Goal: Task Accomplishment & Management: Manage account settings

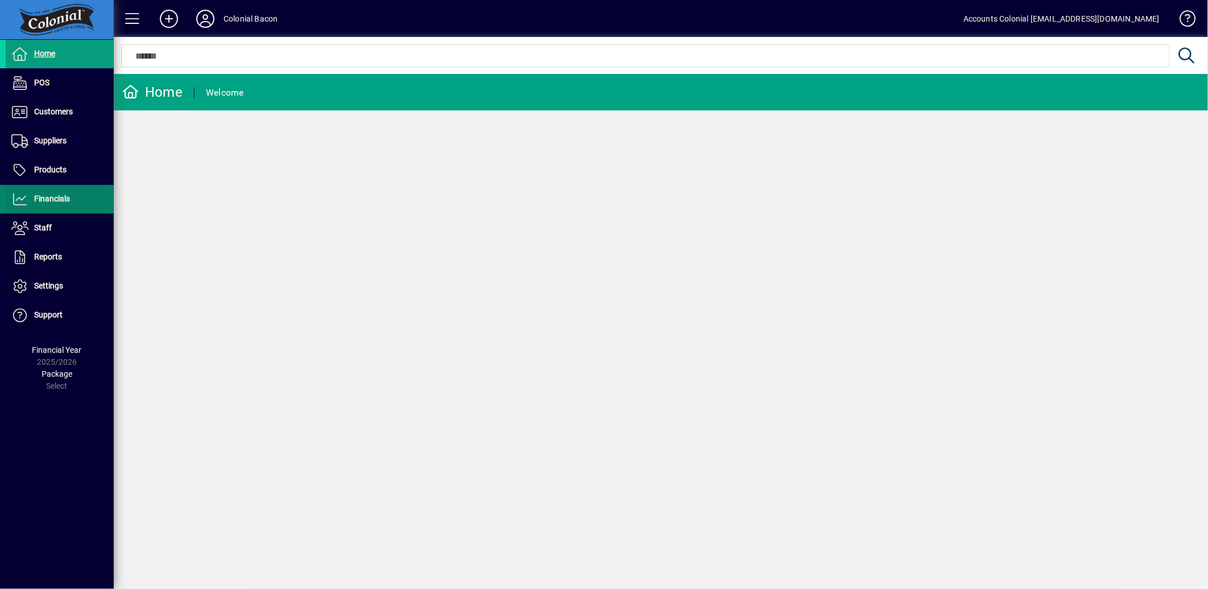
click at [63, 199] on span "Financials" at bounding box center [52, 198] width 36 height 9
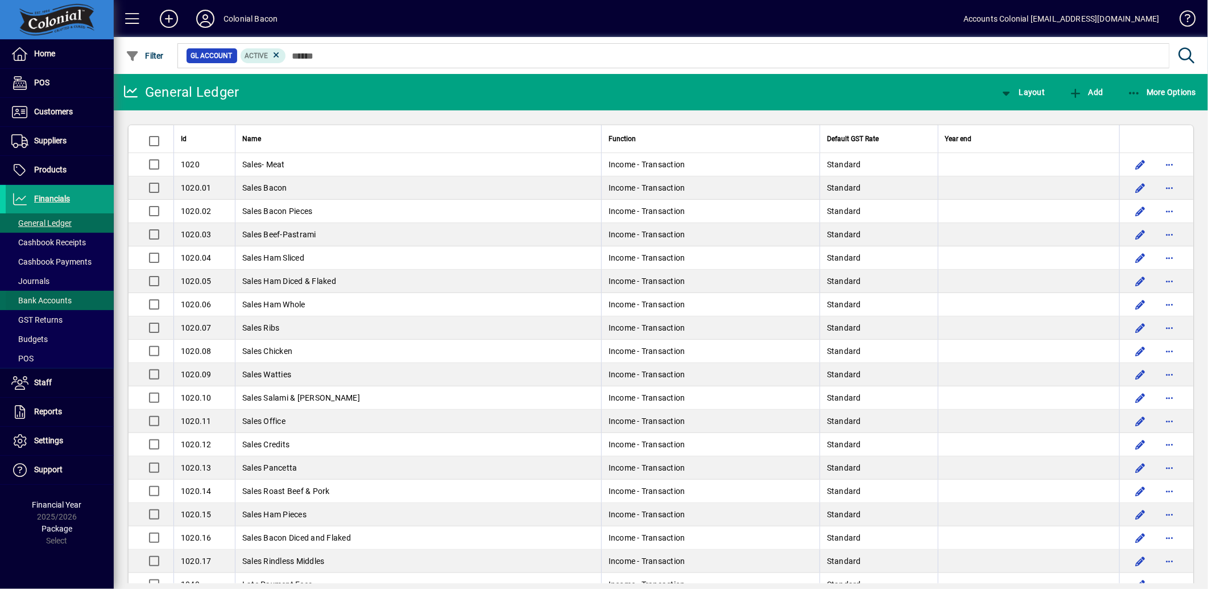
click at [75, 290] on span at bounding box center [60, 300] width 108 height 27
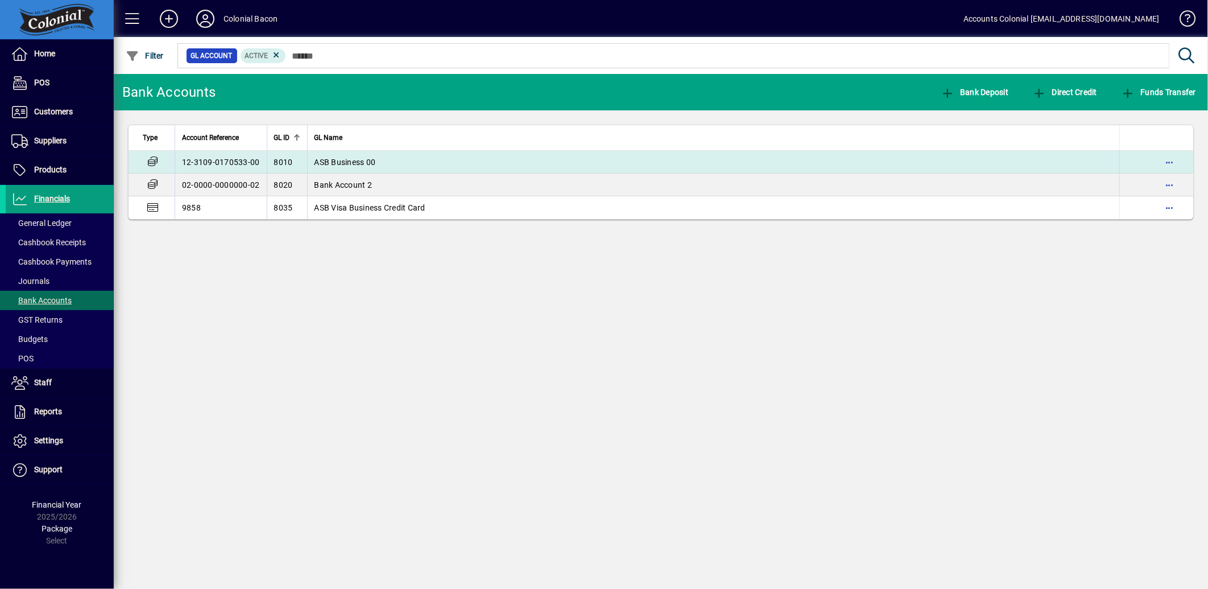
click at [357, 162] on span "ASB Business 00" at bounding box center [345, 162] width 61 height 9
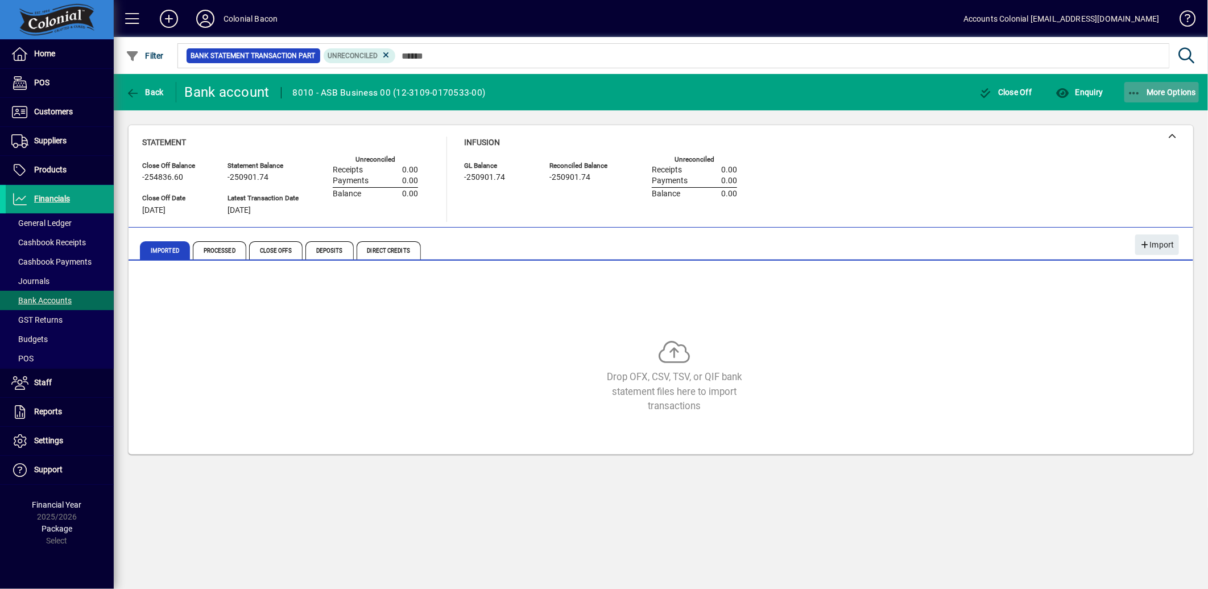
click at [1131, 95] on icon "button" at bounding box center [1134, 93] width 14 height 11
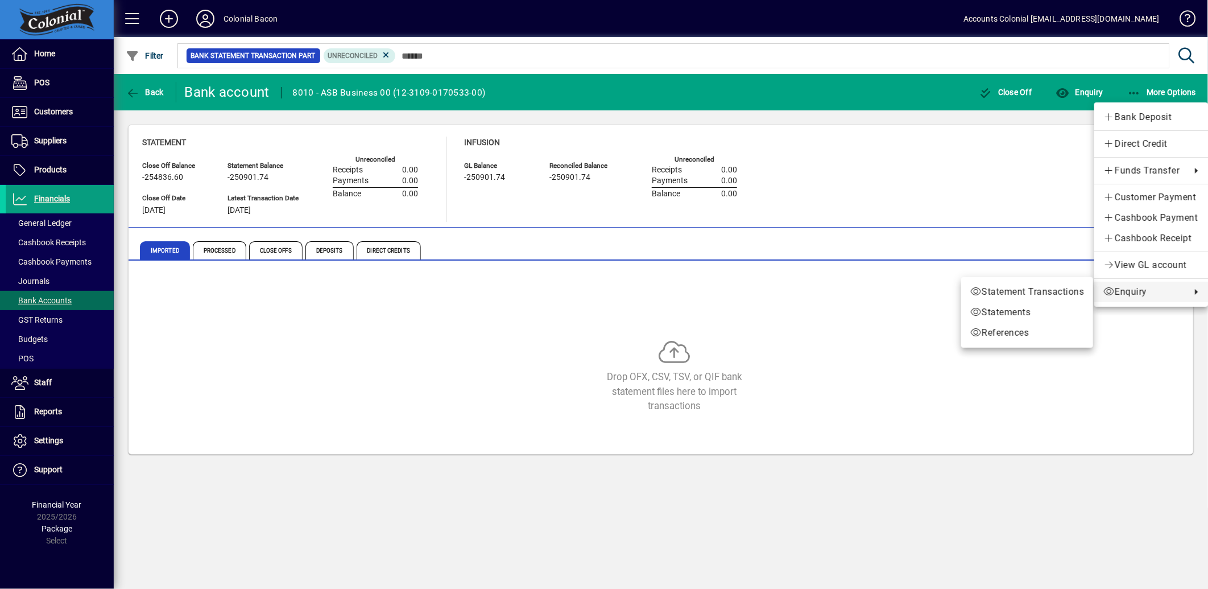
drag, startPoint x: 803, startPoint y: 302, endPoint x: 818, endPoint y: 302, distance: 14.8
click at [803, 302] on div at bounding box center [604, 294] width 1208 height 589
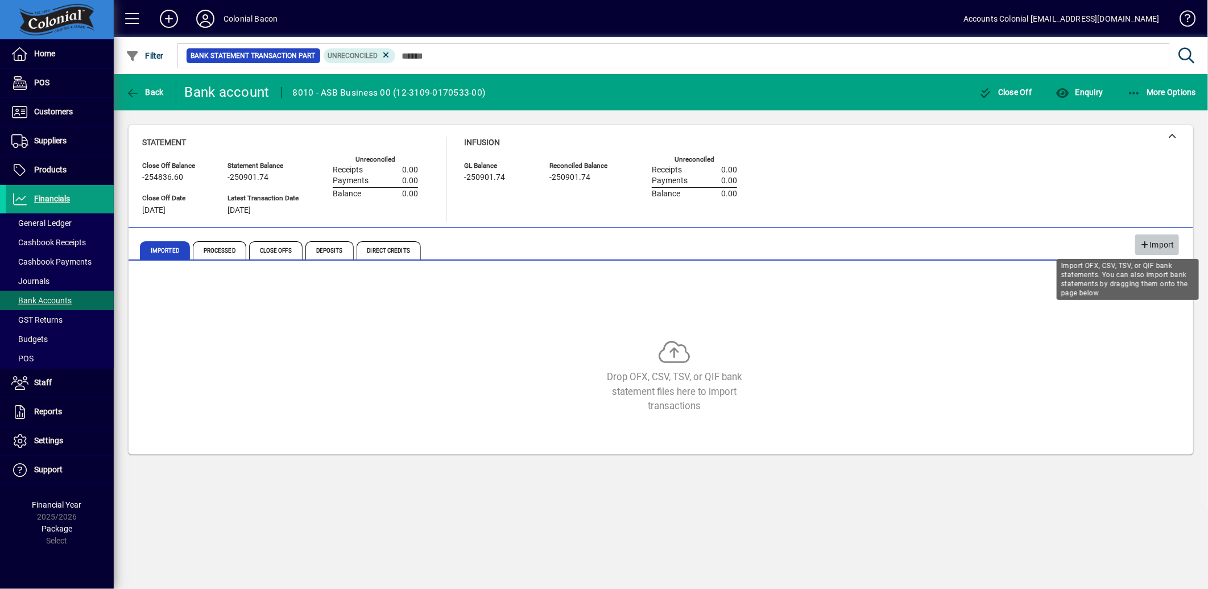
click at [1156, 242] on span "Import" at bounding box center [1157, 244] width 35 height 19
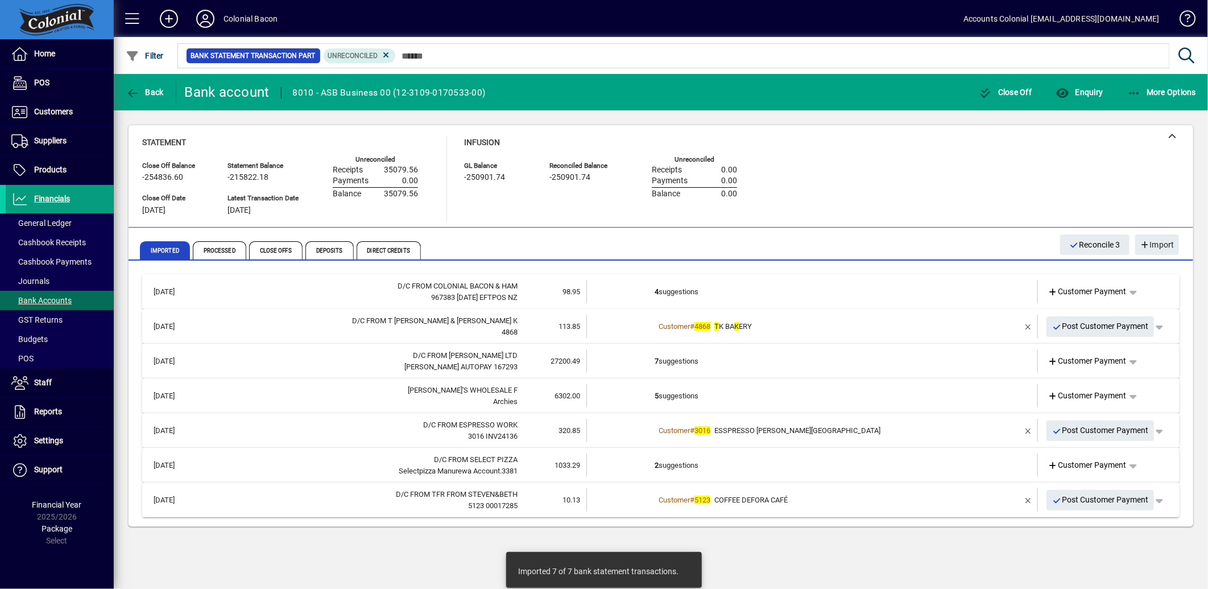
click at [730, 496] on span "COFFEE DEFORA CAFÉ" at bounding box center [750, 499] width 73 height 9
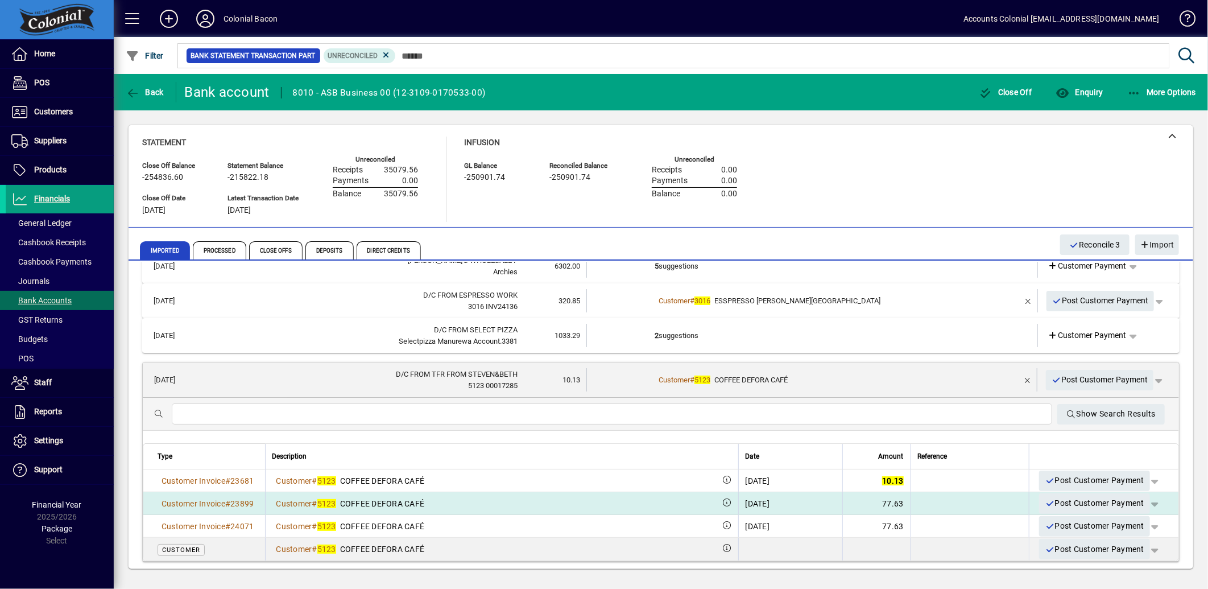
scroll to position [130, 0]
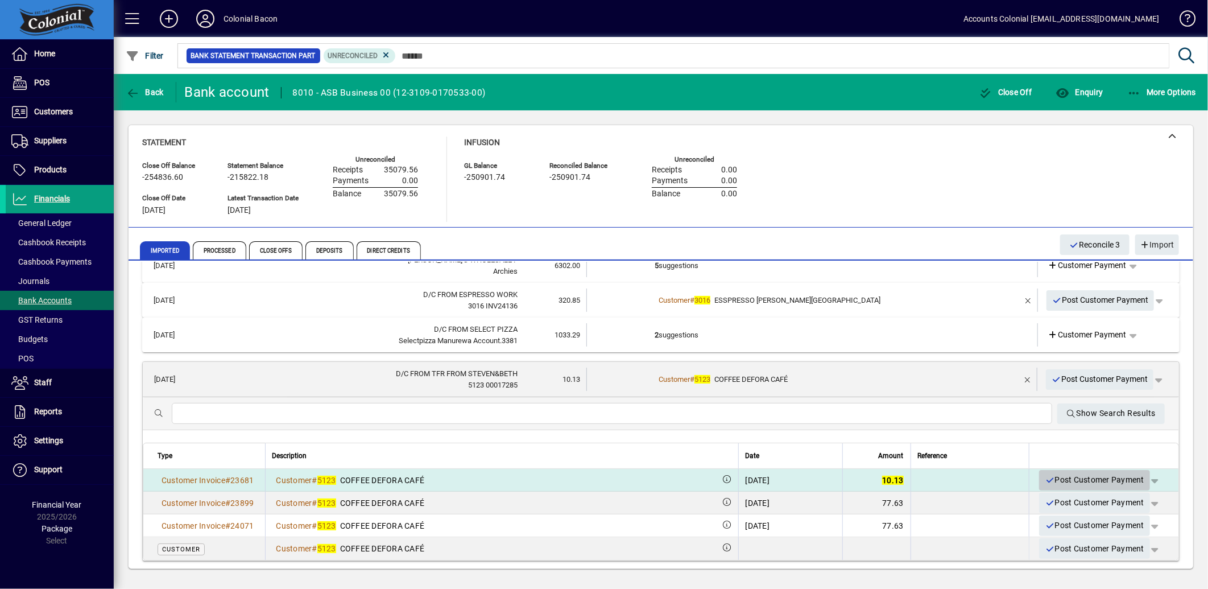
click at [1055, 480] on span "Post Customer Payment" at bounding box center [1095, 479] width 100 height 19
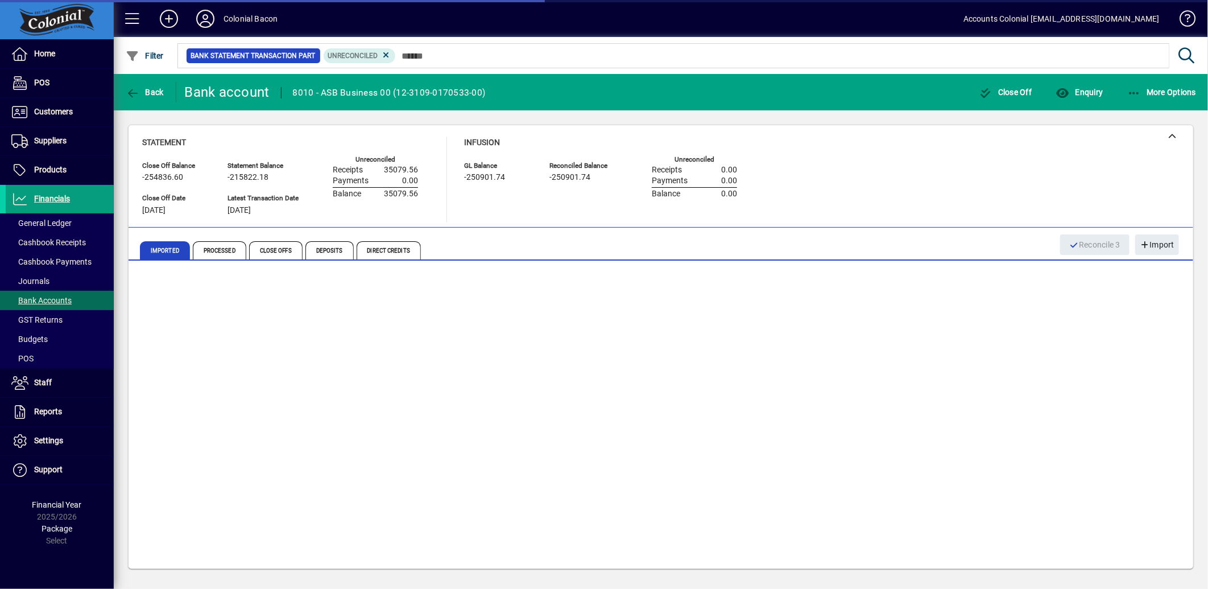
scroll to position [0, 0]
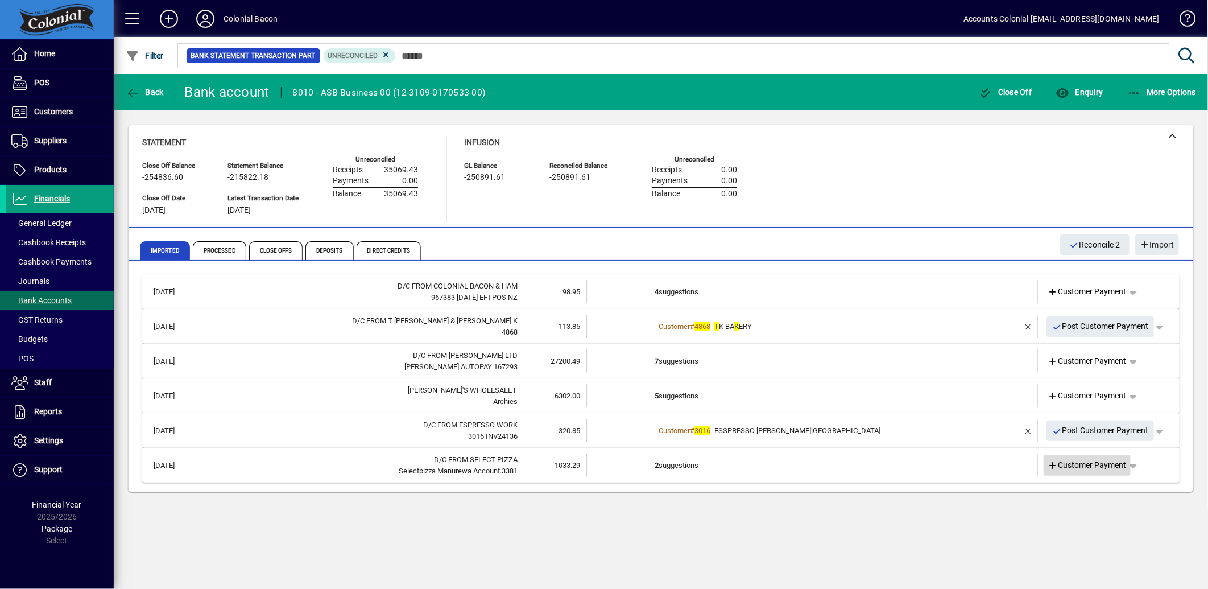
click at [1053, 464] on icon at bounding box center [1053, 466] width 10 height 8
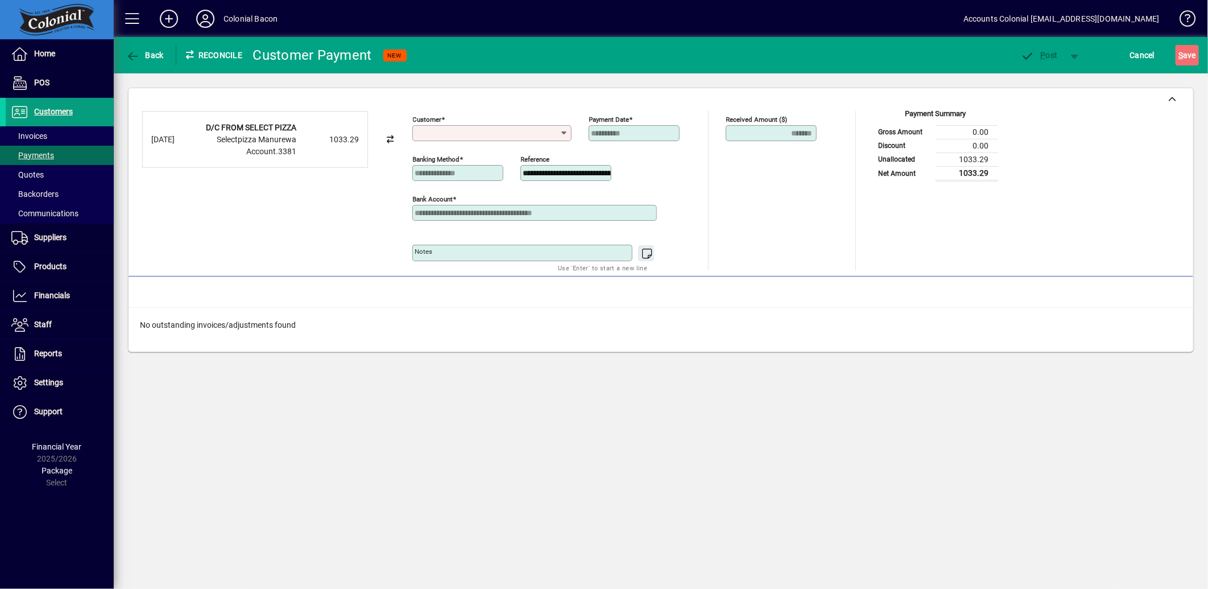
click at [479, 137] on input "Customer" at bounding box center [487, 133] width 145 height 9
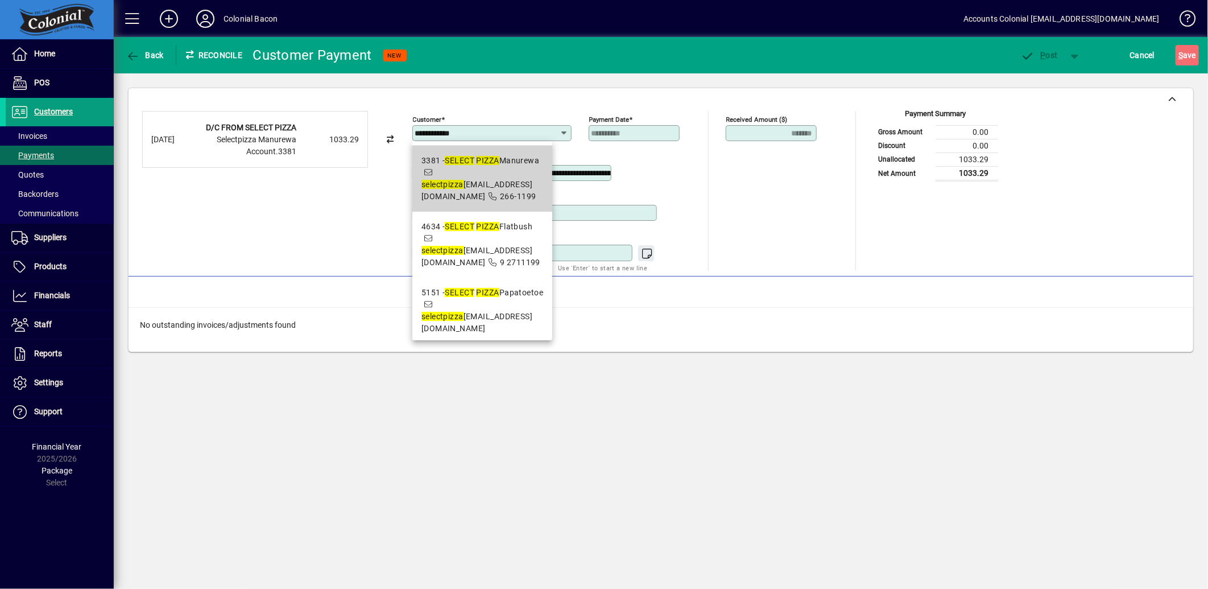
click at [519, 183] on span "select pizza [EMAIL_ADDRESS][DOMAIN_NAME]" at bounding box center [476, 190] width 111 height 21
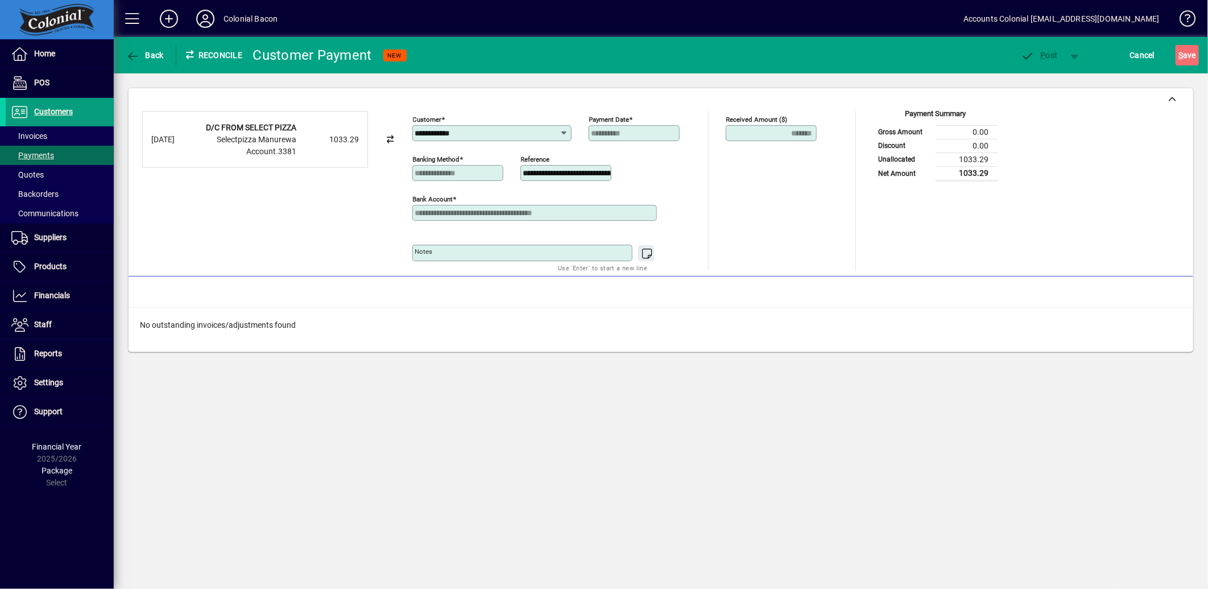
type input "**********"
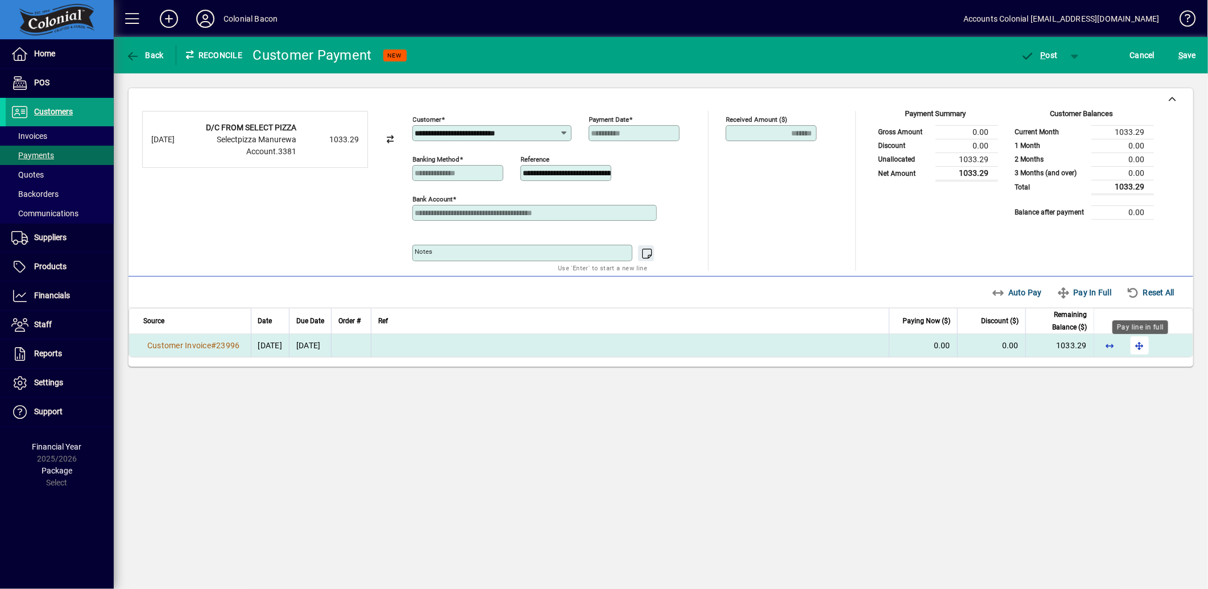
click at [1140, 349] on span "button" at bounding box center [1139, 345] width 27 height 27
click at [1036, 55] on span "P ost" at bounding box center [1039, 55] width 37 height 9
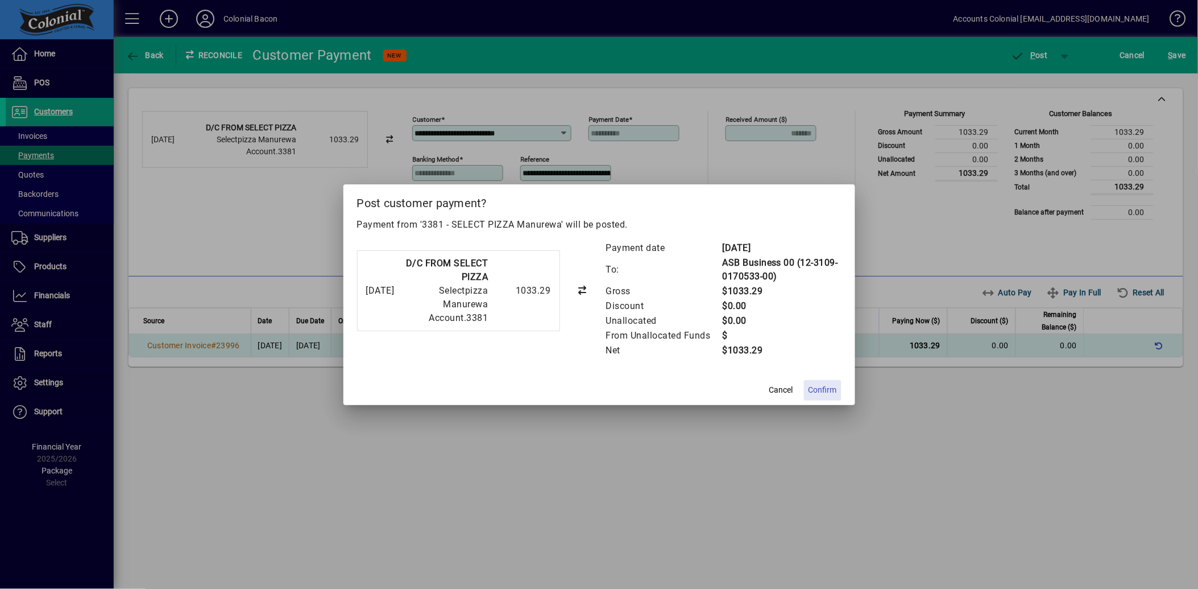
click at [820, 385] on span "Confirm" at bounding box center [823, 390] width 28 height 12
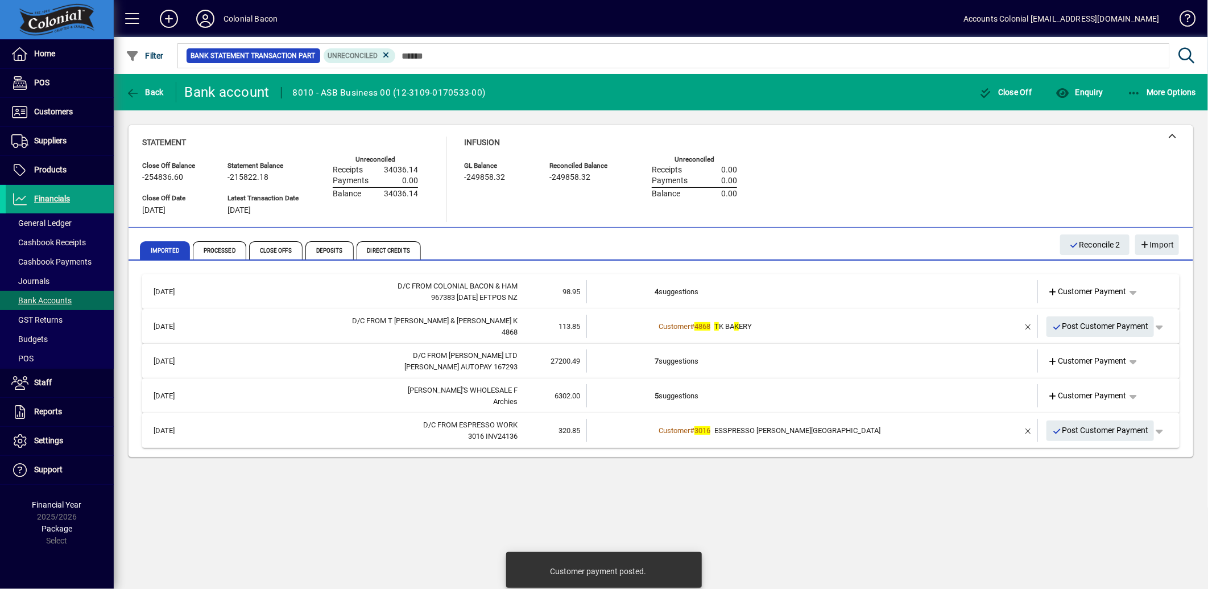
click at [737, 431] on span "ESSPRESSO [PERSON_NAME][GEOGRAPHIC_DATA]" at bounding box center [797, 430] width 166 height 9
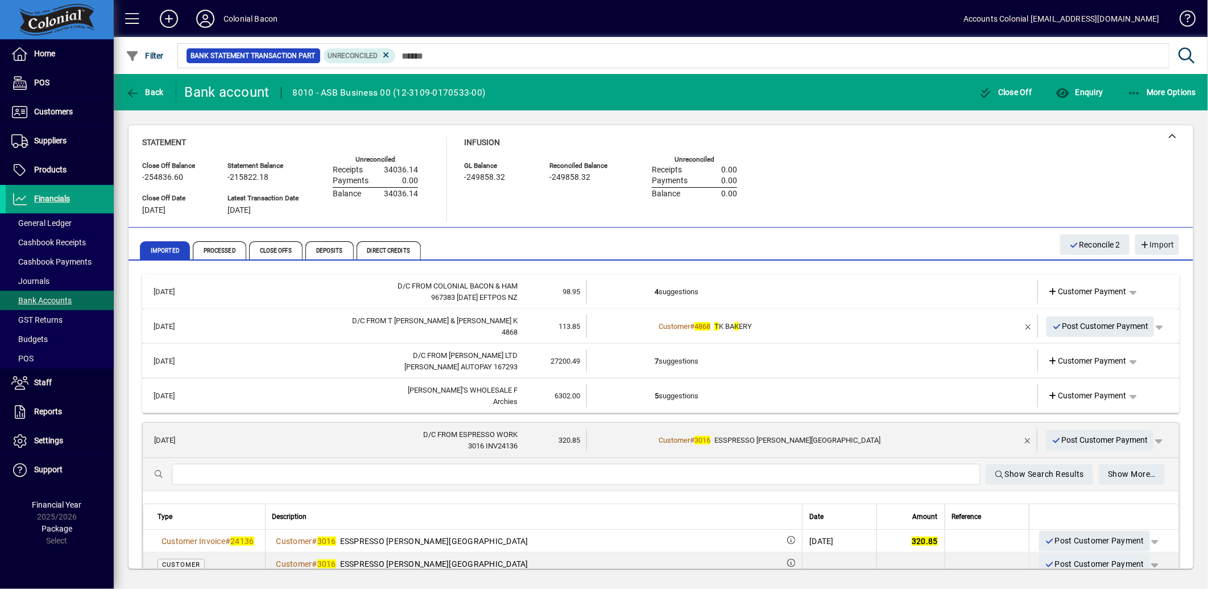
scroll to position [16, 0]
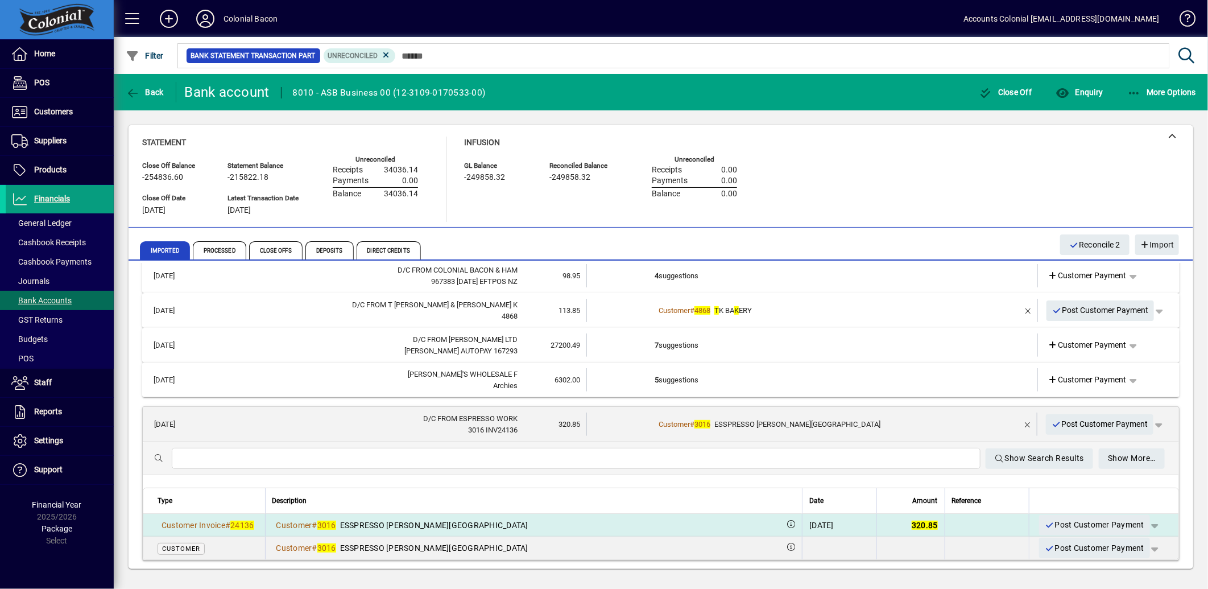
click at [1060, 519] on span "Post Customer Payment" at bounding box center [1095, 524] width 100 height 19
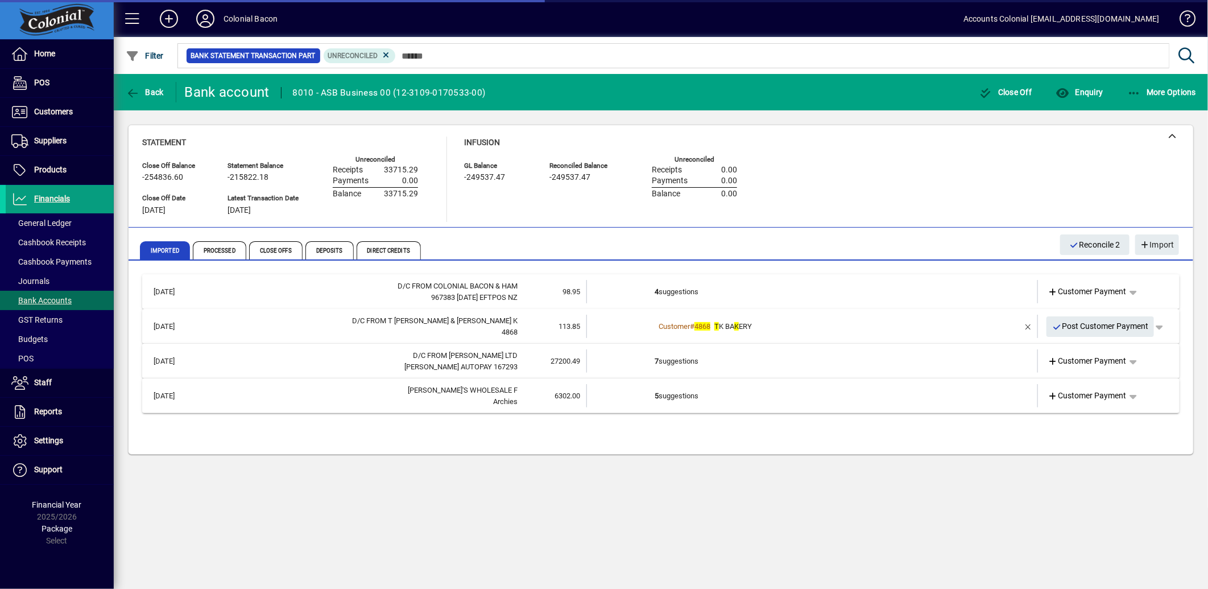
scroll to position [0, 0]
click at [685, 400] on td "5 suggestions" at bounding box center [813, 395] width 317 height 23
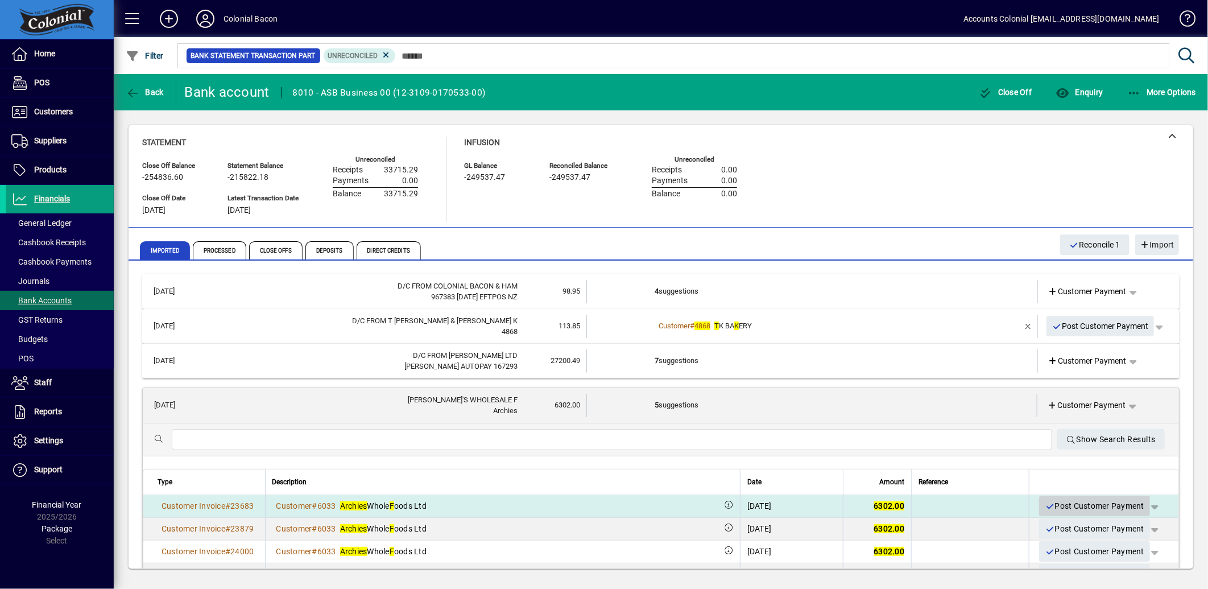
drag, startPoint x: 1107, startPoint y: 507, endPoint x: 1087, endPoint y: 498, distance: 22.4
click at [1107, 507] on span "Post Customer Payment" at bounding box center [1095, 506] width 100 height 19
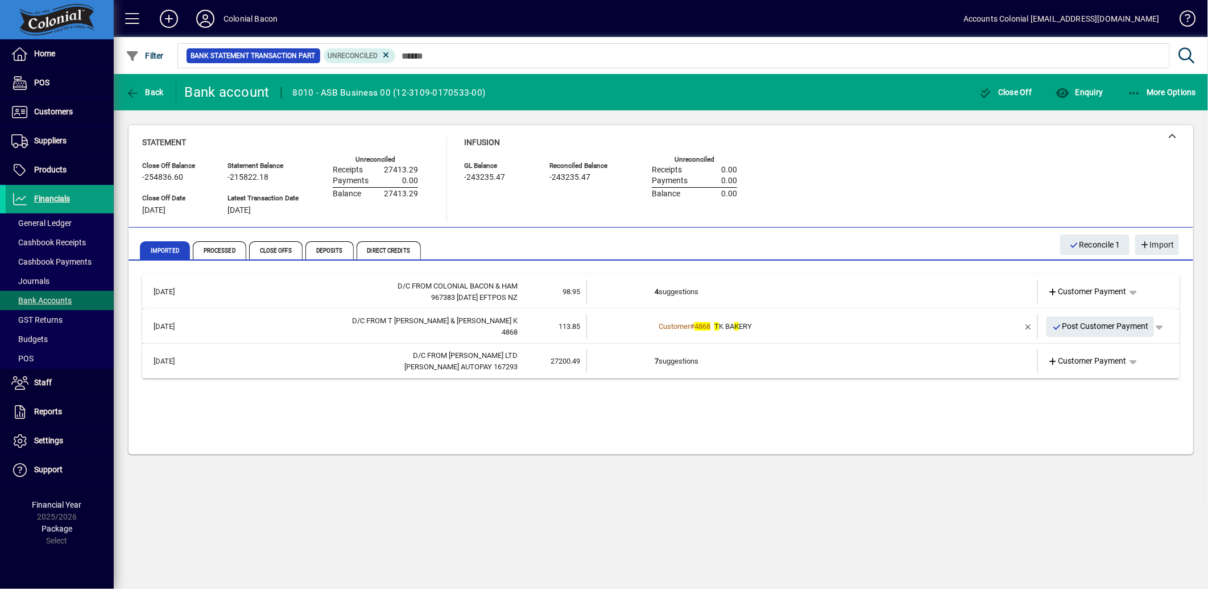
click at [686, 364] on td "7 suggestions" at bounding box center [813, 360] width 317 height 23
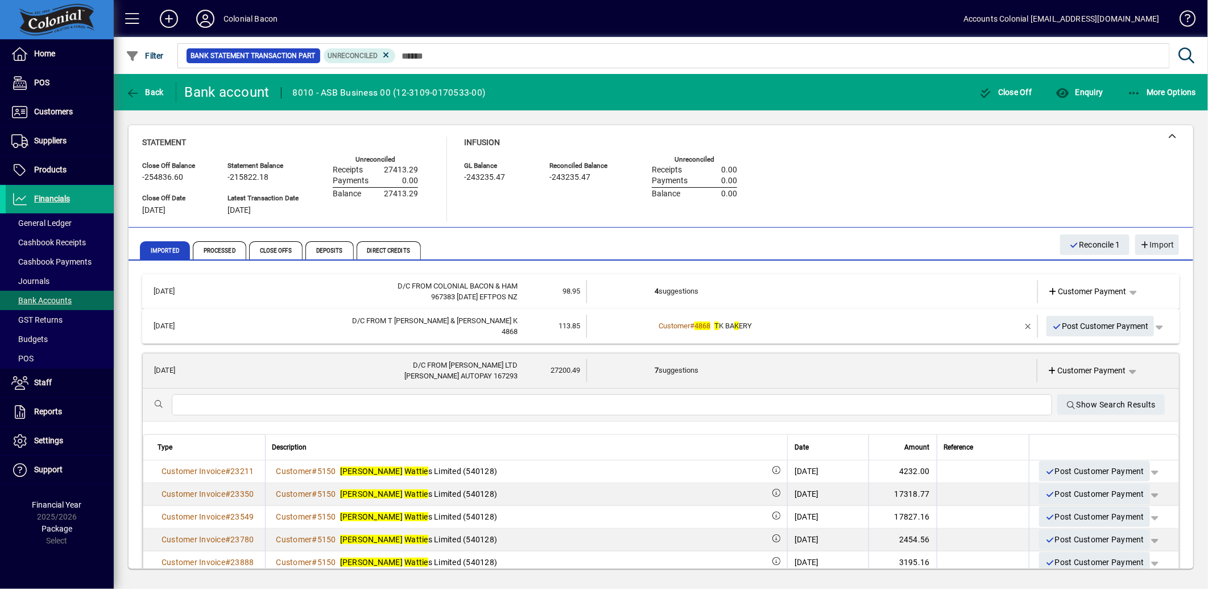
click at [746, 325] on span "T K BA K ERY" at bounding box center [733, 325] width 38 height 9
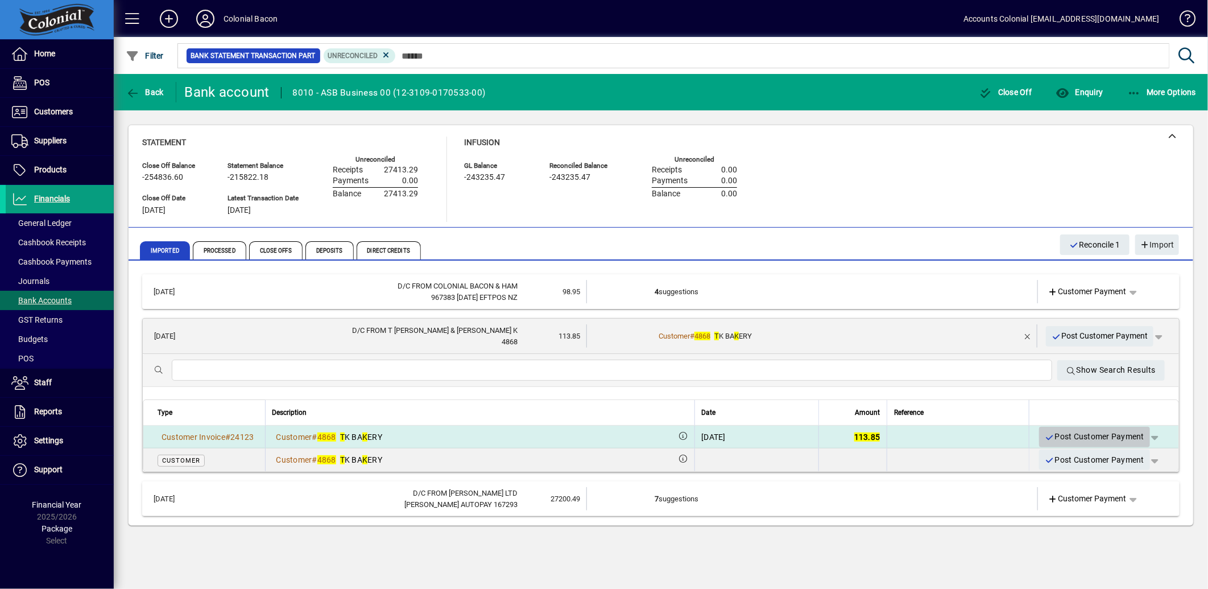
click at [1132, 434] on span "Post Customer Payment" at bounding box center [1095, 436] width 100 height 19
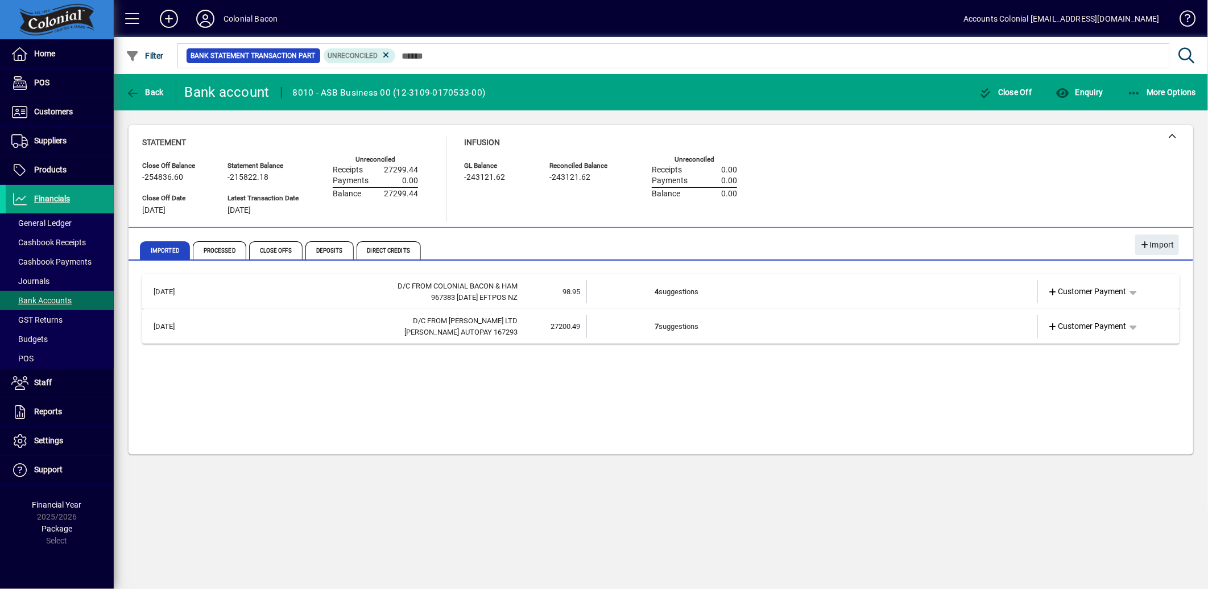
click at [675, 293] on td "4 suggestions" at bounding box center [813, 291] width 317 height 23
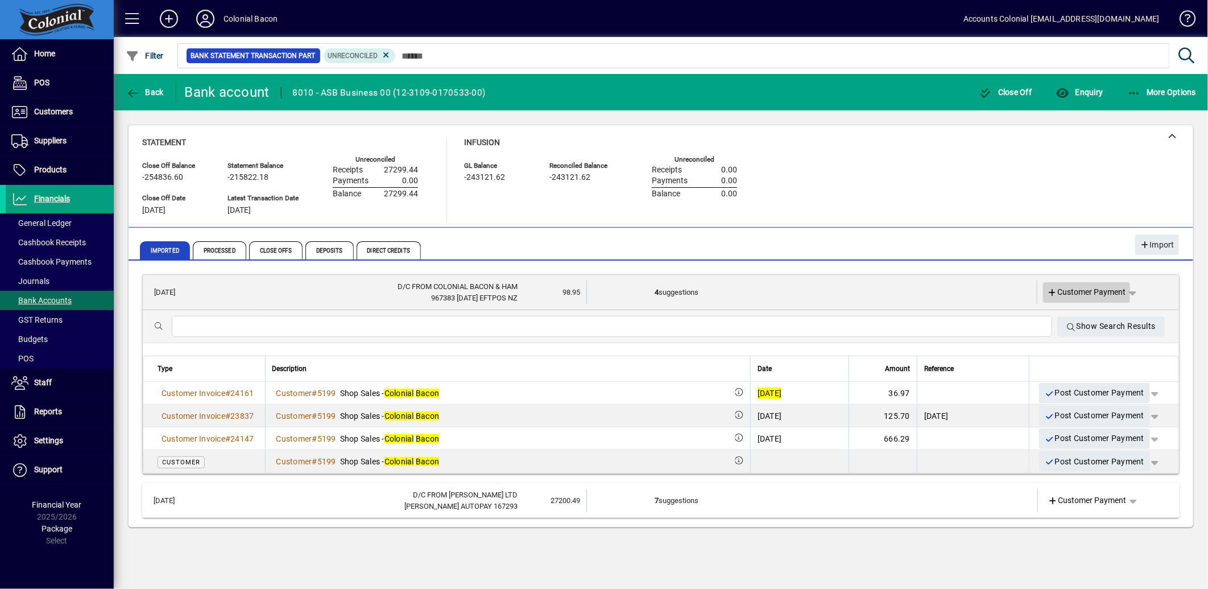
click at [1051, 292] on icon at bounding box center [1053, 293] width 10 height 8
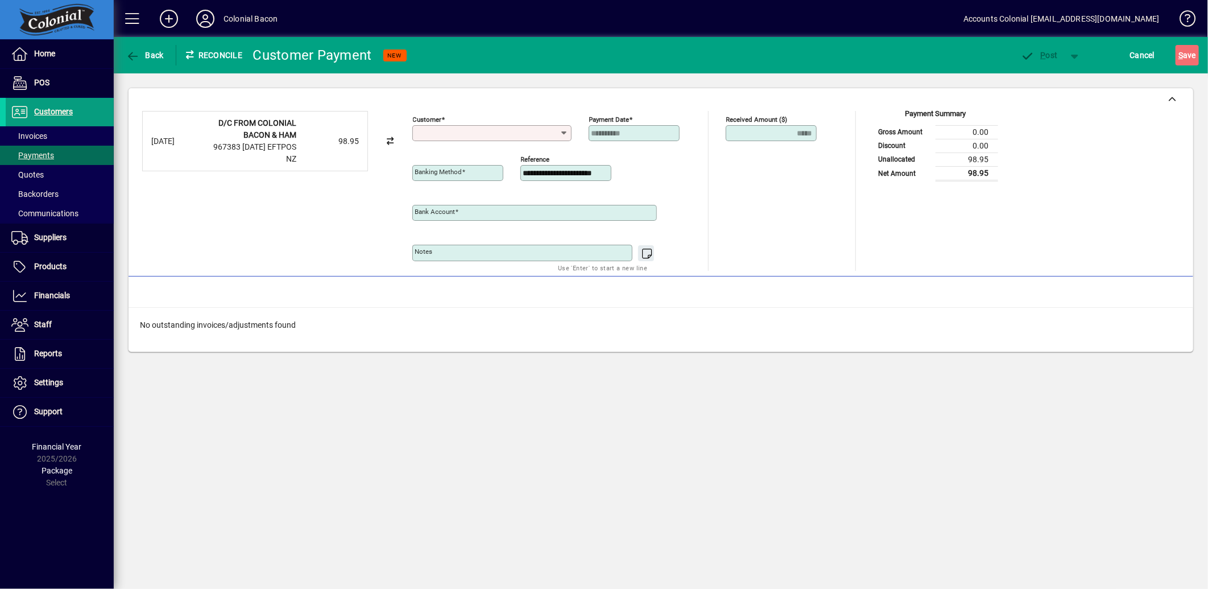
type input "**********"
click at [460, 129] on input "Customer" at bounding box center [487, 133] width 145 height 9
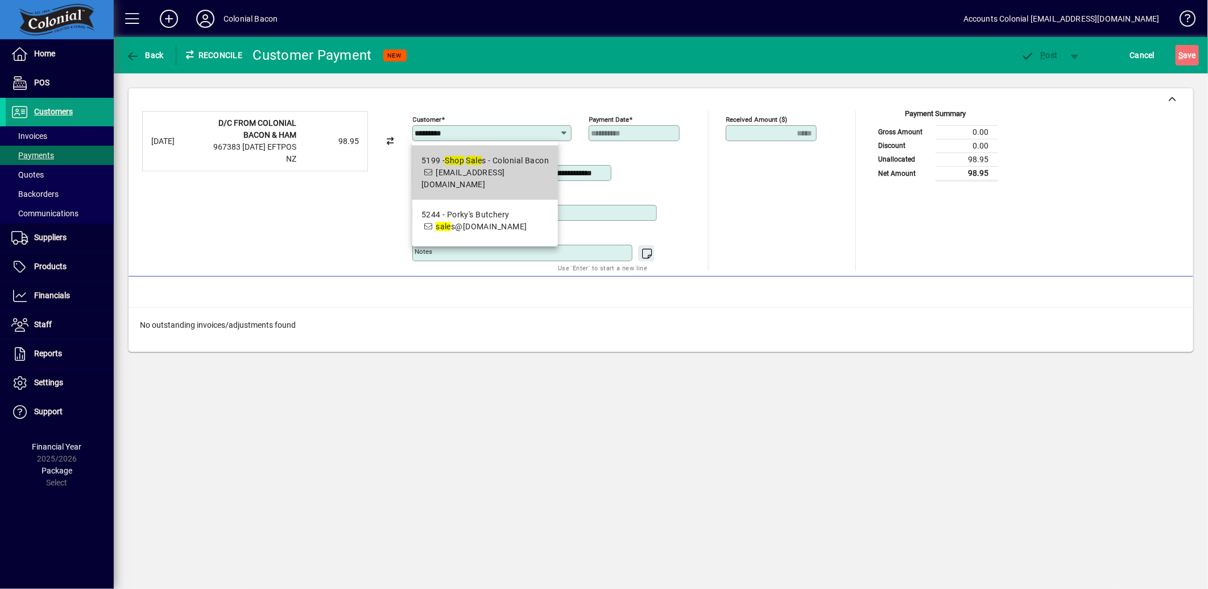
click at [485, 177] on span "5199 - Shop Sale s - Colonial Bacon [EMAIL_ADDRESS][DOMAIN_NAME]" at bounding box center [484, 173] width 127 height 36
type input "**********"
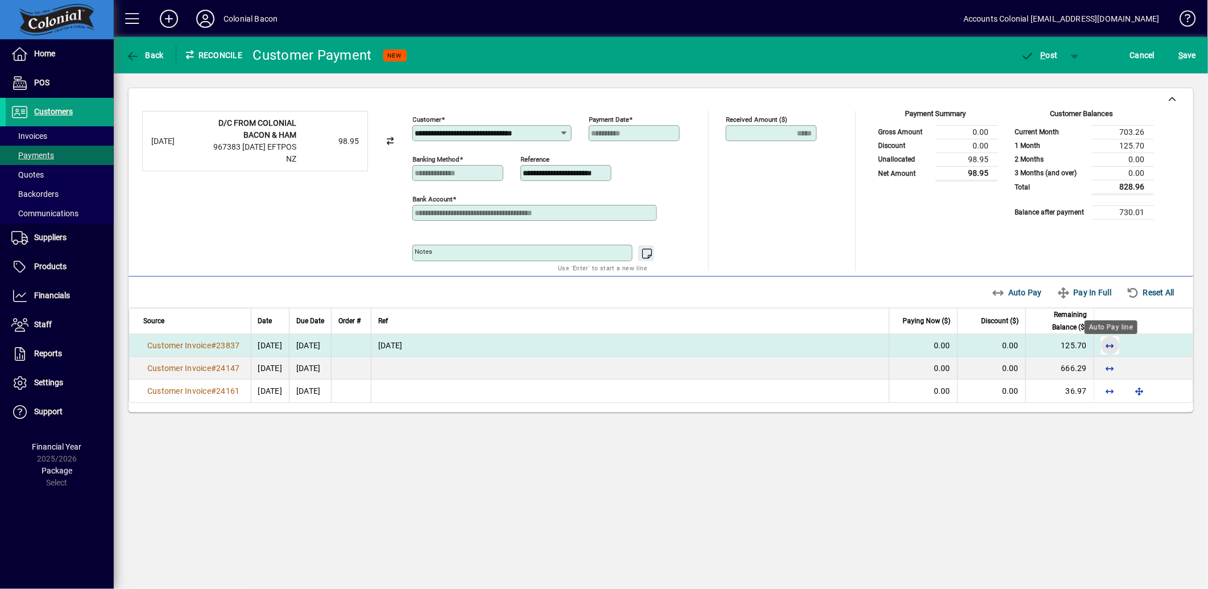
click at [1114, 345] on span "button" at bounding box center [1110, 345] width 27 height 27
click at [1051, 55] on span "P ost" at bounding box center [1039, 55] width 37 height 9
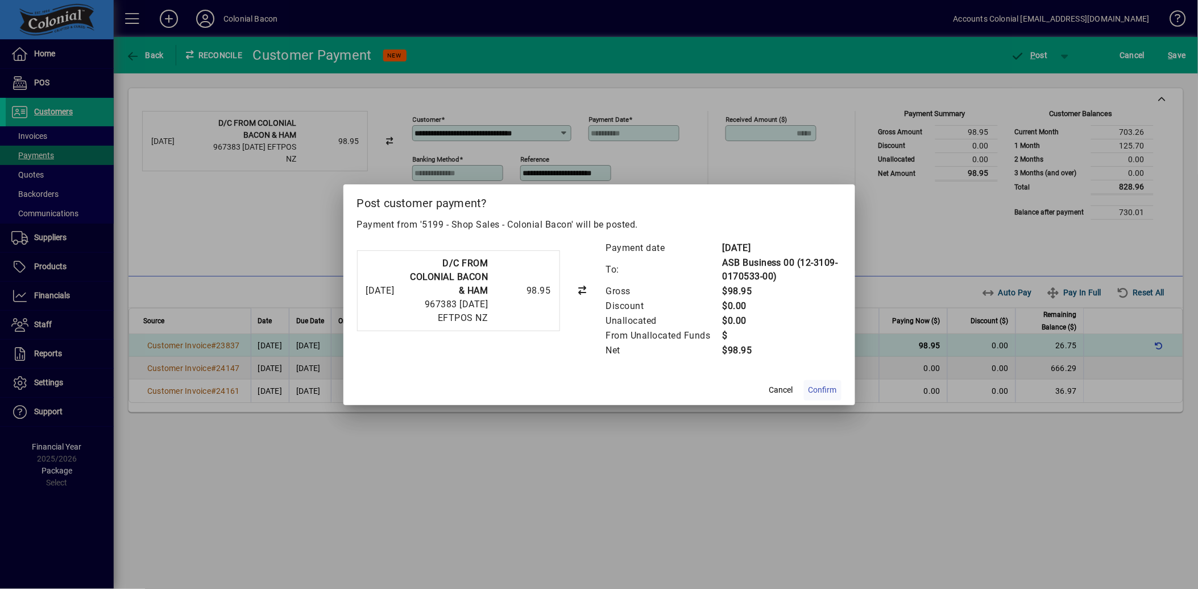
click at [817, 391] on span "Confirm" at bounding box center [823, 390] width 28 height 12
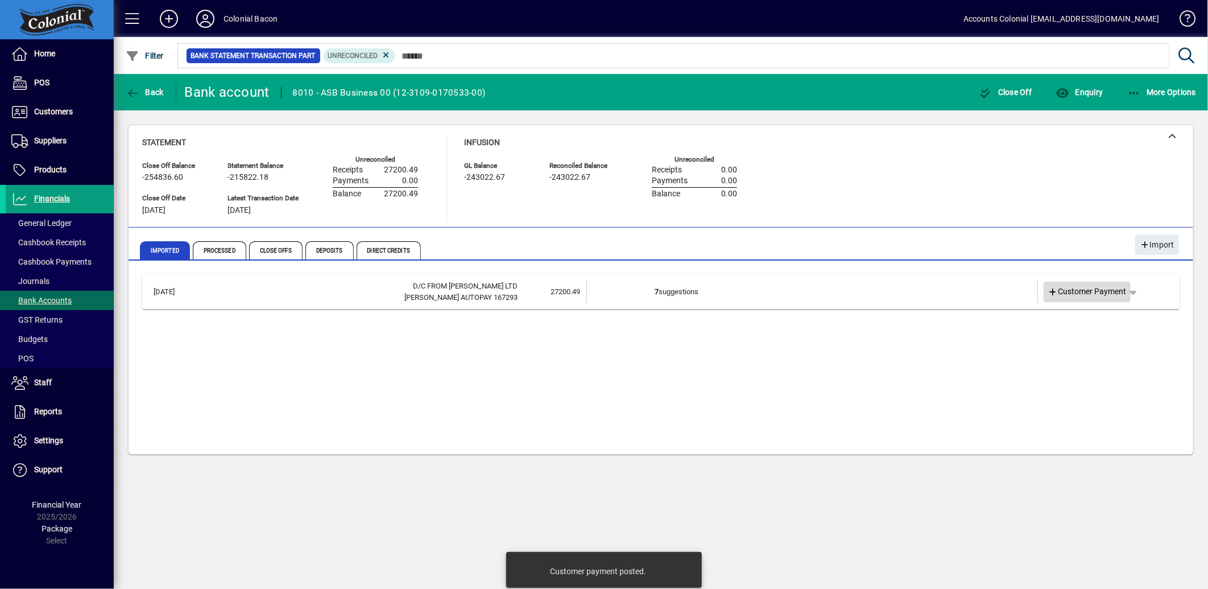
click at [1054, 292] on icon at bounding box center [1053, 292] width 10 height 8
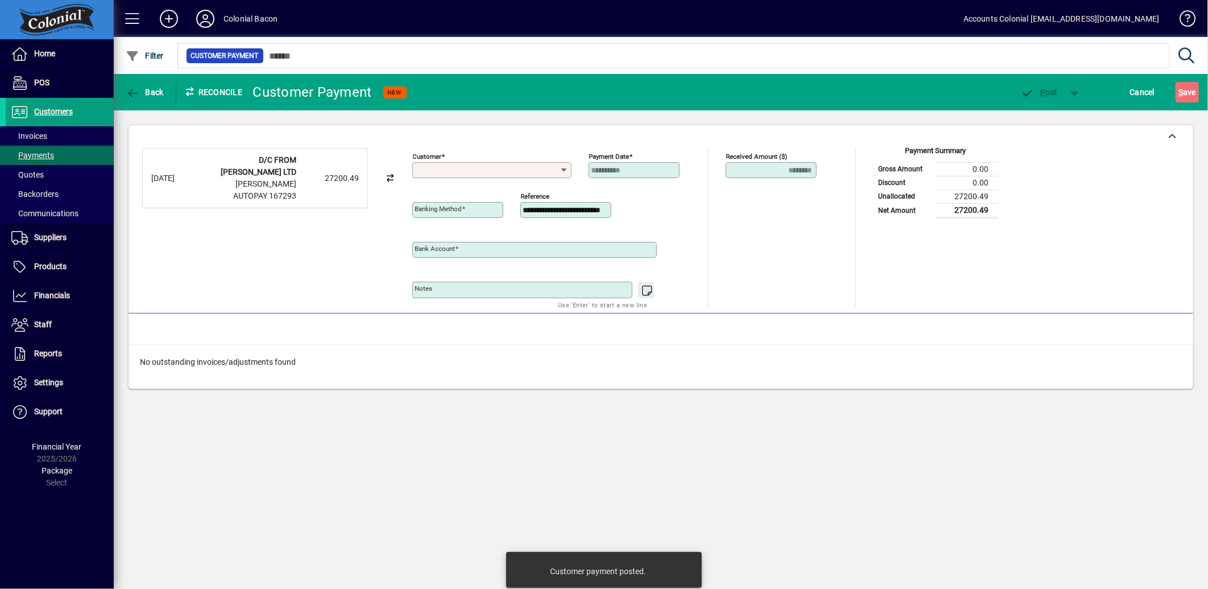
type input "**********"
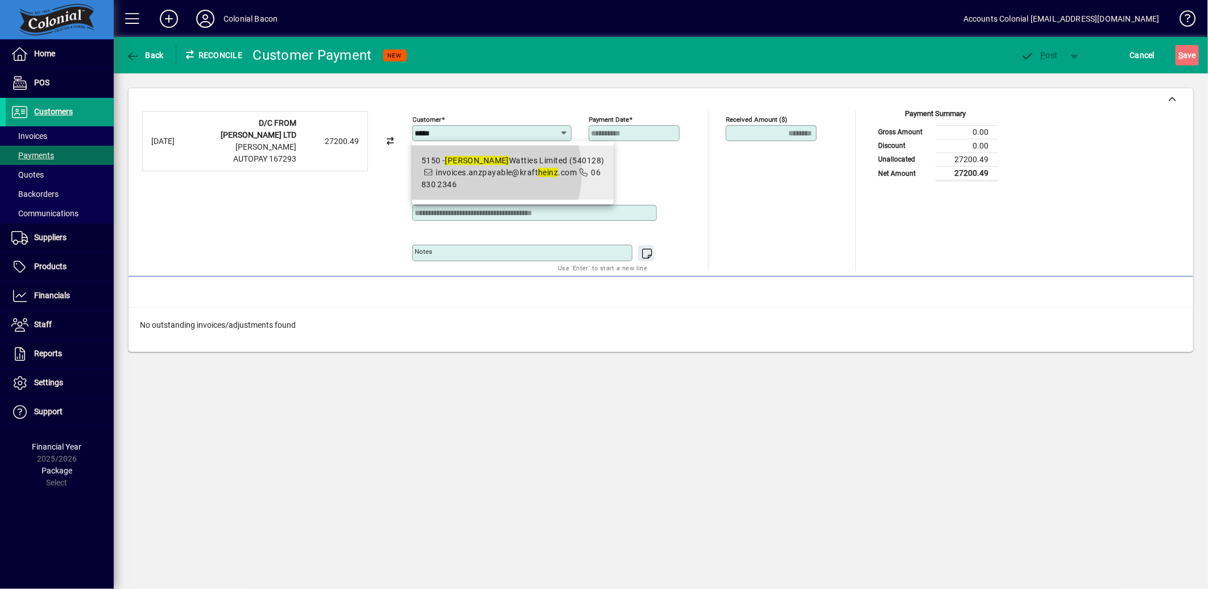
click at [463, 172] on span "5150 - [PERSON_NAME] Limited [PHONE_NUMBER].anzpayable@[PERSON_NAME] .com 06 83…" at bounding box center [512, 173] width 183 height 36
type input "**********"
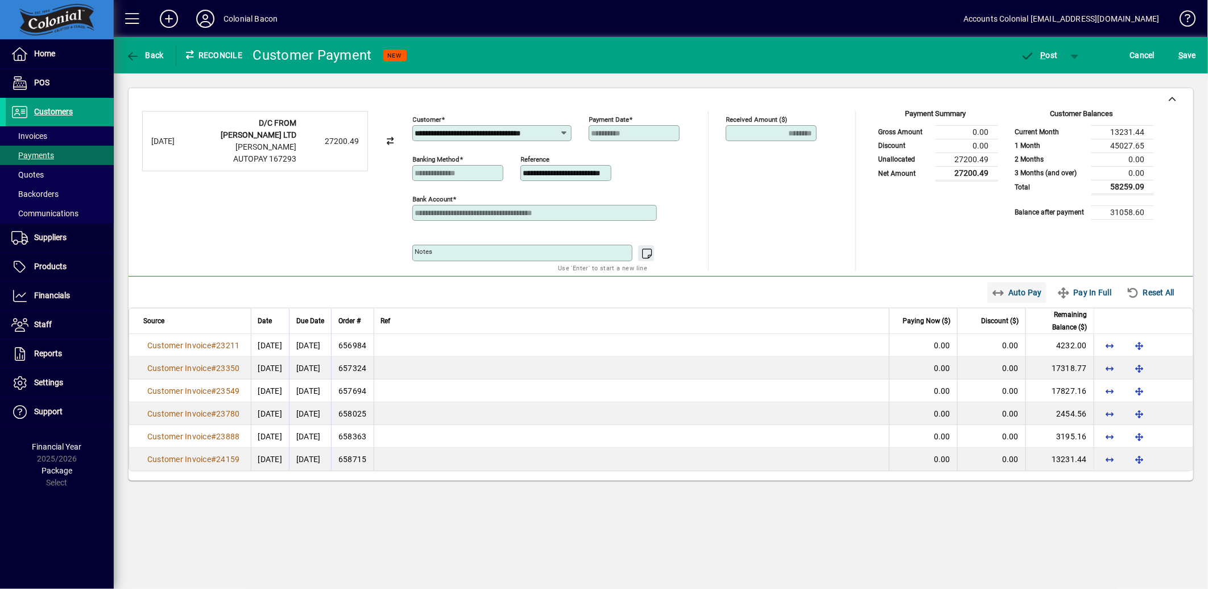
click at [1016, 292] on span "Auto Pay" at bounding box center [1017, 292] width 51 height 18
click at [1126, 296] on icon "button" at bounding box center [1133, 292] width 14 height 11
type input "****"
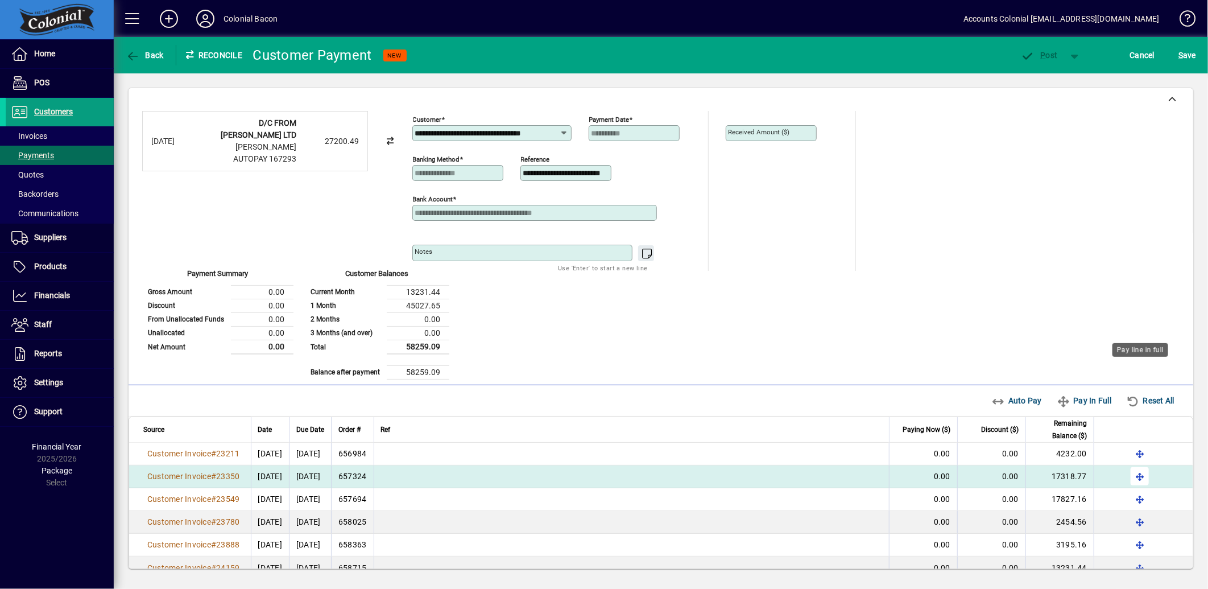
click at [1142, 462] on span "button" at bounding box center [1139, 475] width 27 height 27
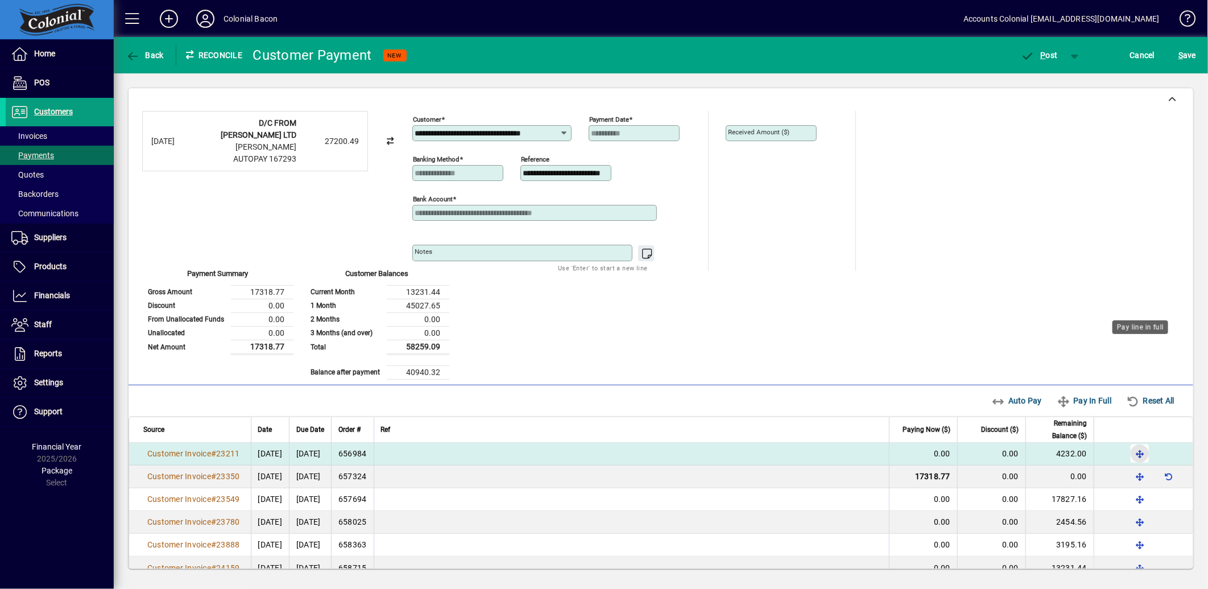
click at [1139, 440] on span "button" at bounding box center [1139, 453] width 27 height 27
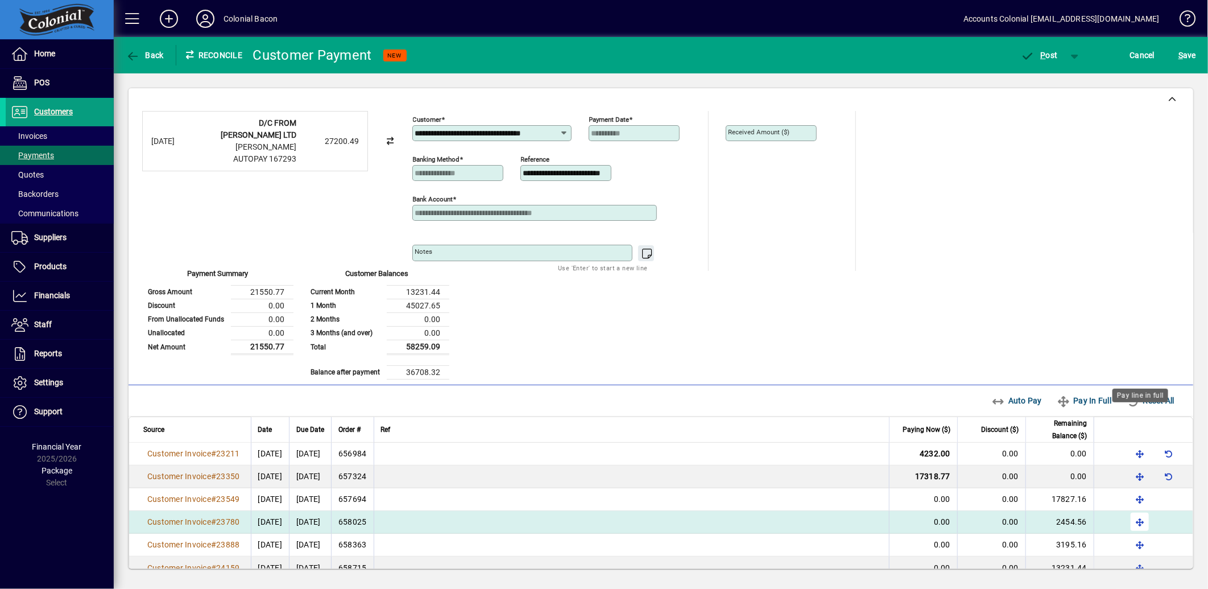
click at [1136, 508] on span "button" at bounding box center [1139, 521] width 27 height 27
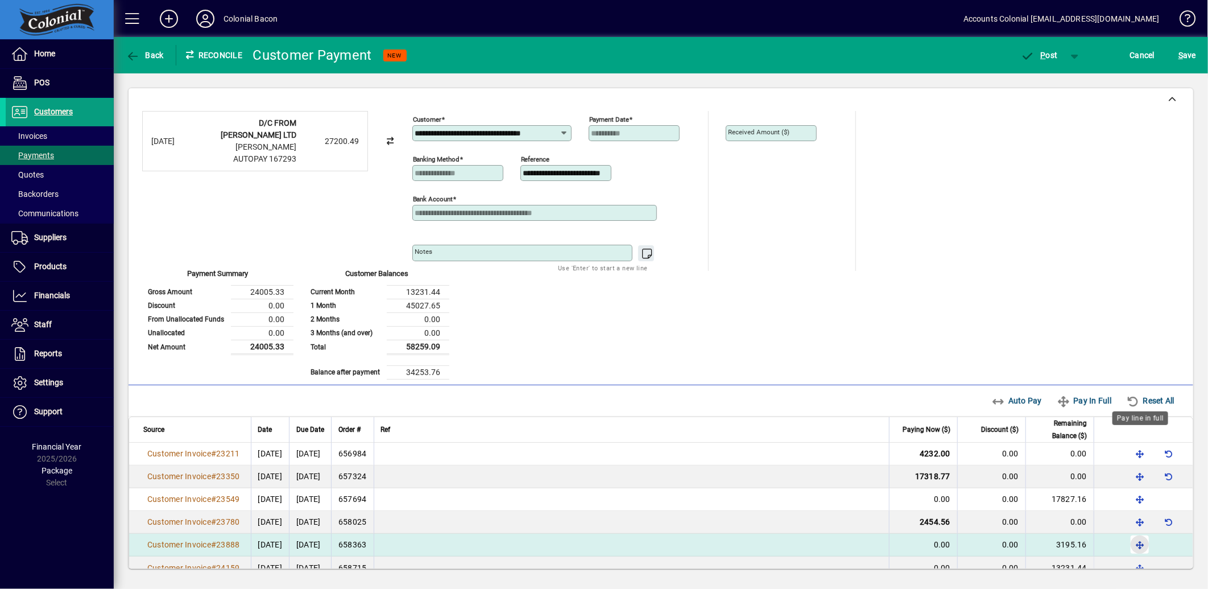
click at [1141, 531] on span "button" at bounding box center [1139, 544] width 27 height 27
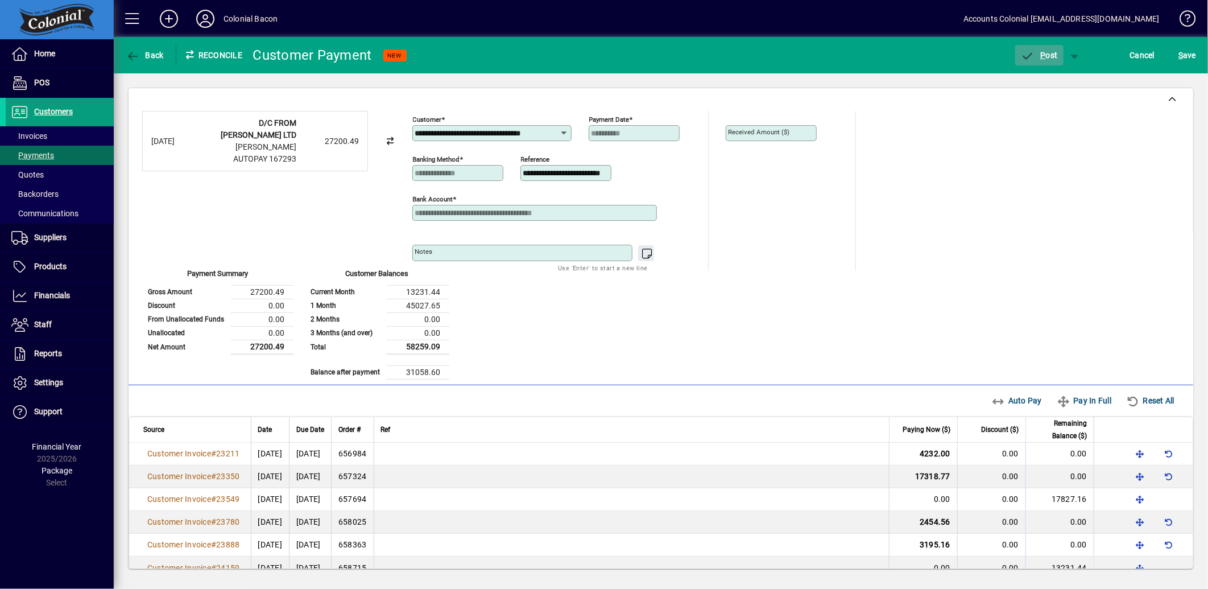
click at [1048, 57] on span "P ost" at bounding box center [1039, 55] width 37 height 9
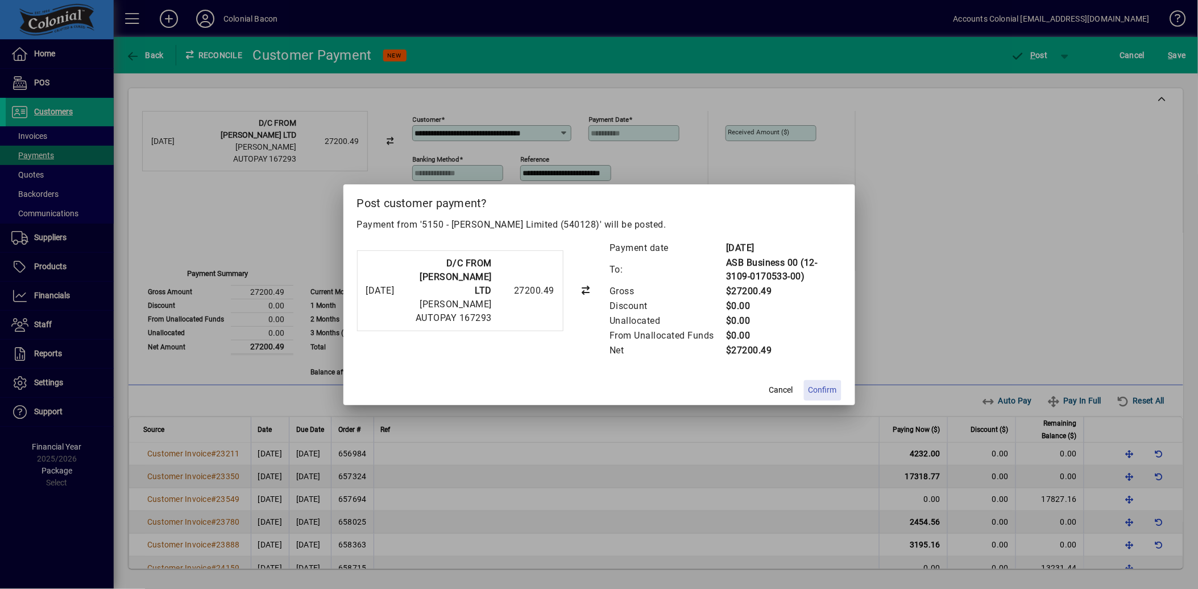
click at [834, 393] on span "Confirm" at bounding box center [823, 390] width 28 height 12
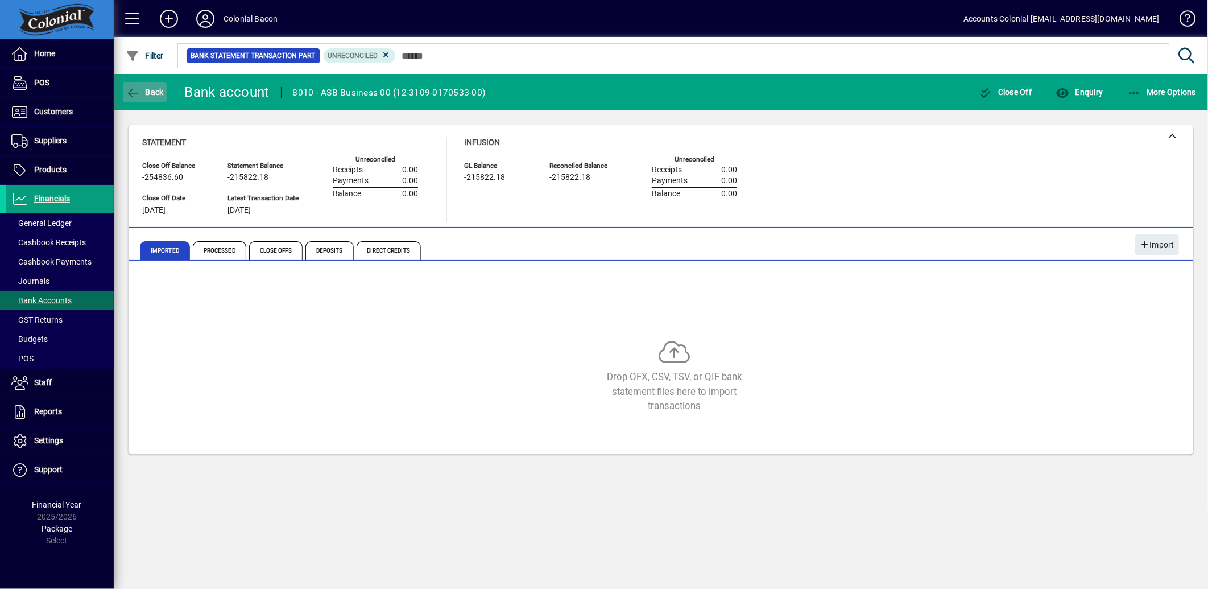
click at [156, 88] on span "Back" at bounding box center [145, 92] width 38 height 9
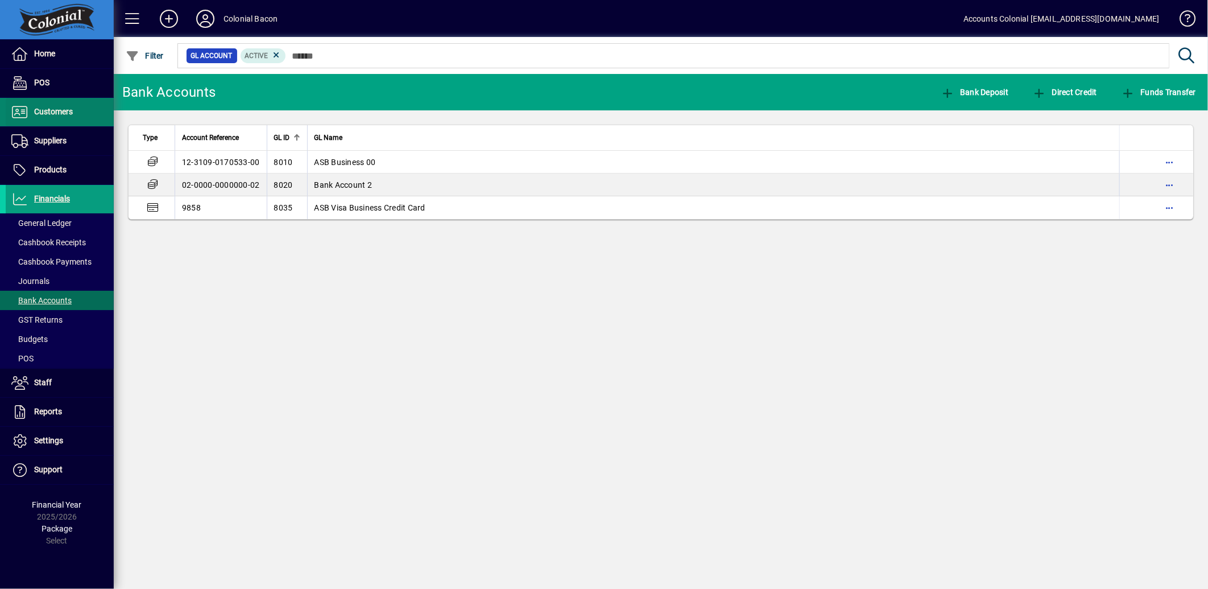
click at [59, 122] on span at bounding box center [60, 111] width 108 height 27
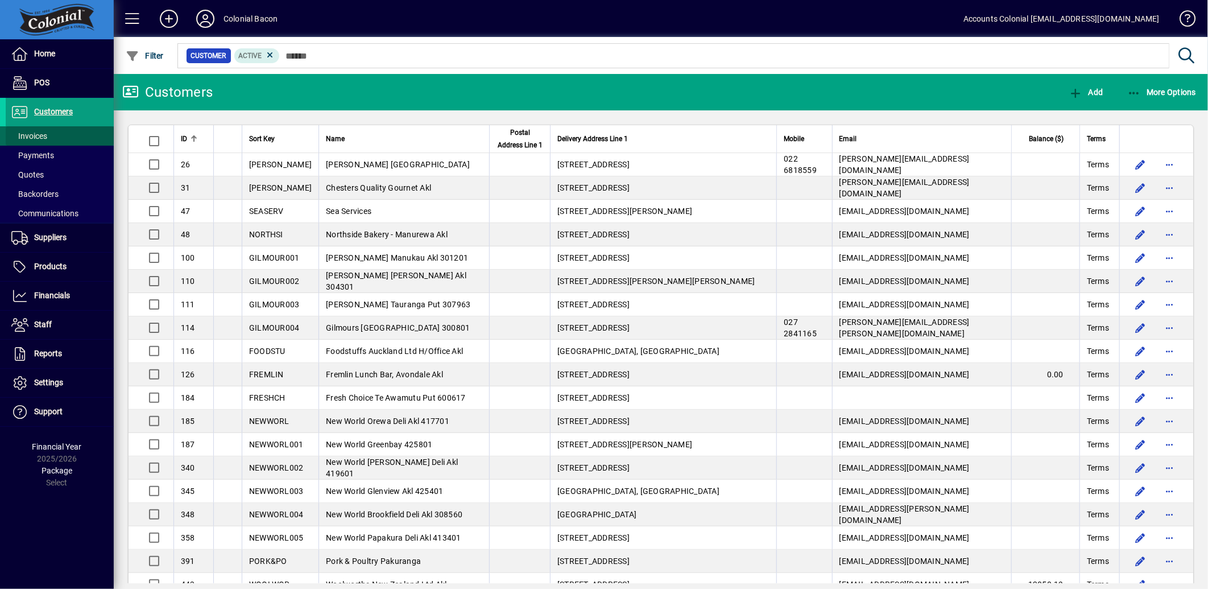
click at [35, 135] on span "Invoices" at bounding box center [29, 135] width 36 height 9
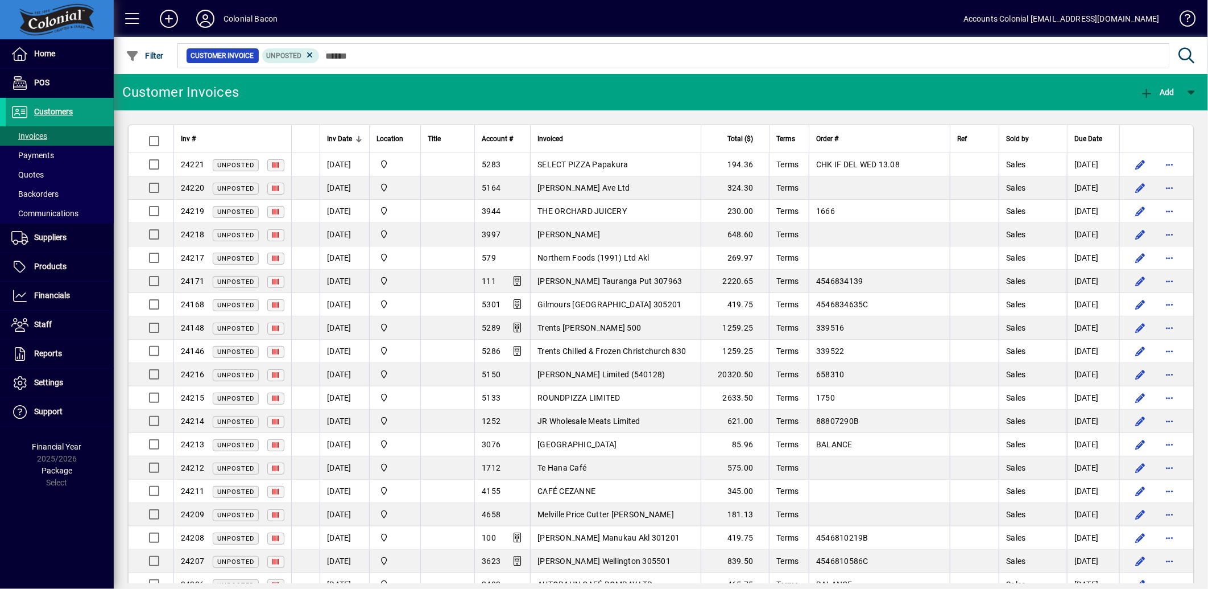
click at [334, 137] on span "Inv Date" at bounding box center [339, 139] width 25 height 13
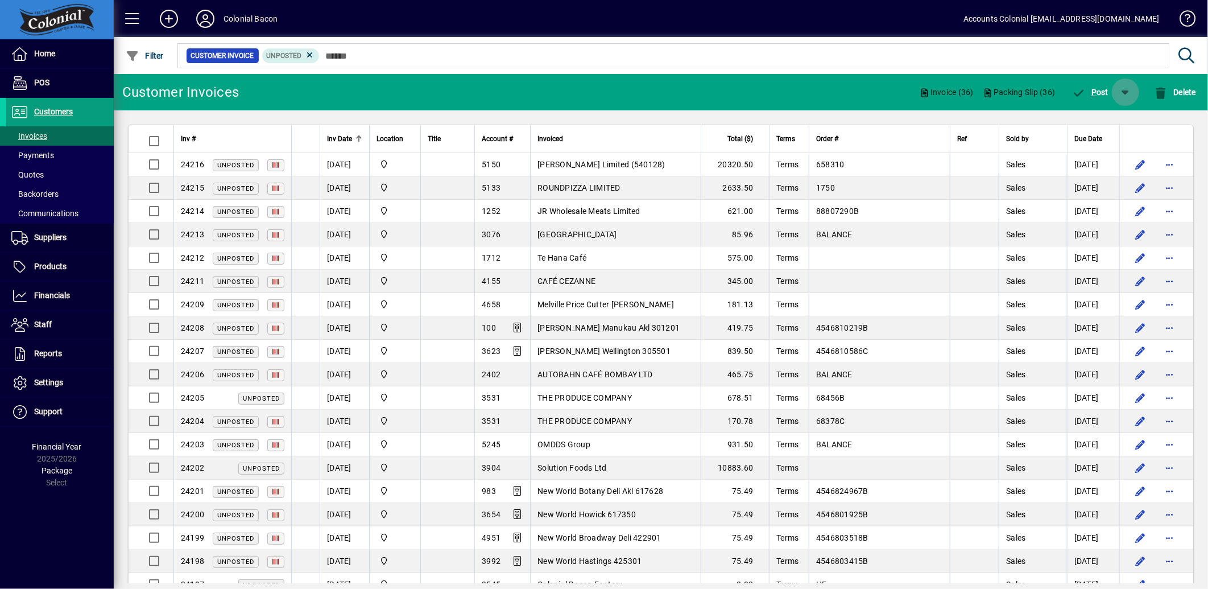
click at [1126, 90] on span "button" at bounding box center [1125, 91] width 27 height 27
click at [1119, 118] on span "P ost & Email" at bounding box center [1094, 121] width 68 height 9
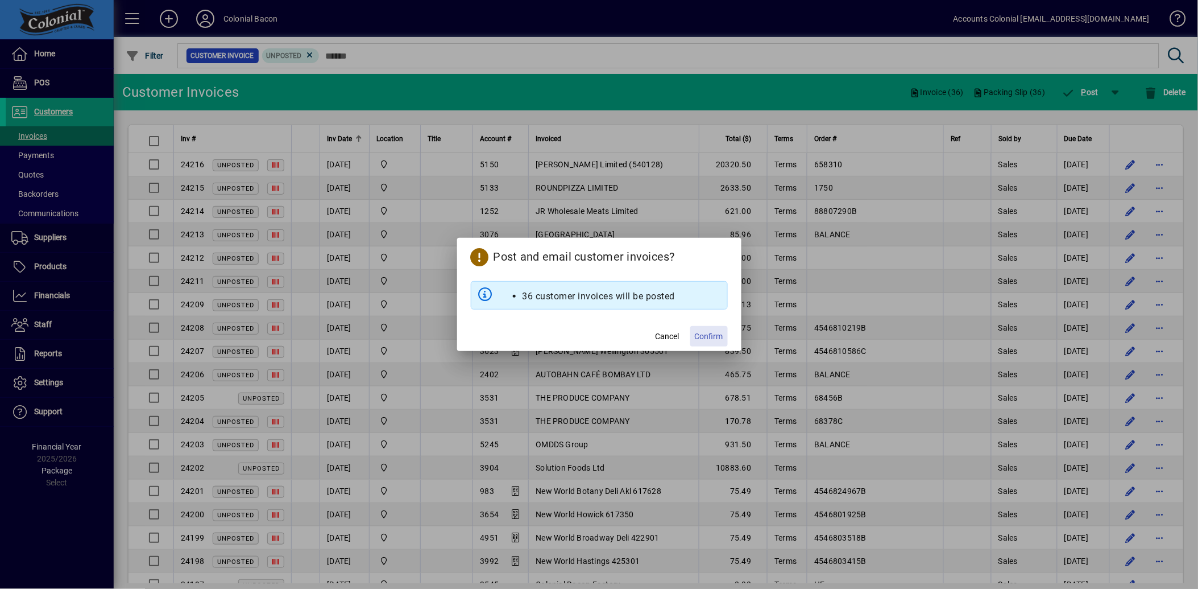
click at [704, 340] on span "Confirm" at bounding box center [709, 336] width 28 height 12
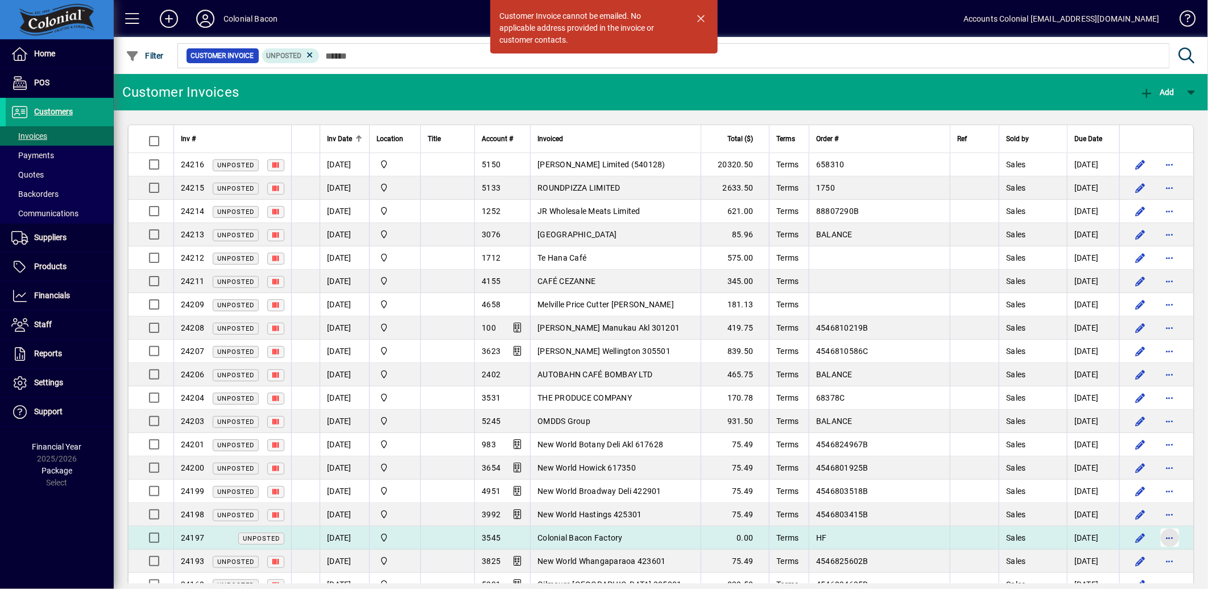
click at [1166, 540] on span "button" at bounding box center [1169, 537] width 27 height 27
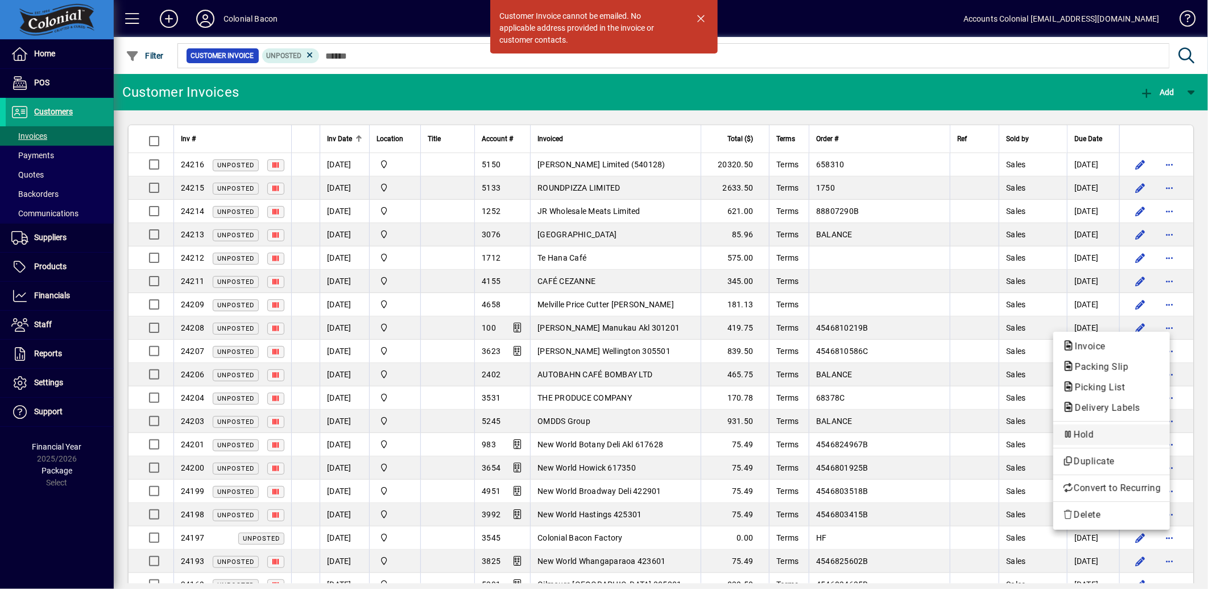
click at [1116, 441] on span "Hold" at bounding box center [1111, 435] width 98 height 14
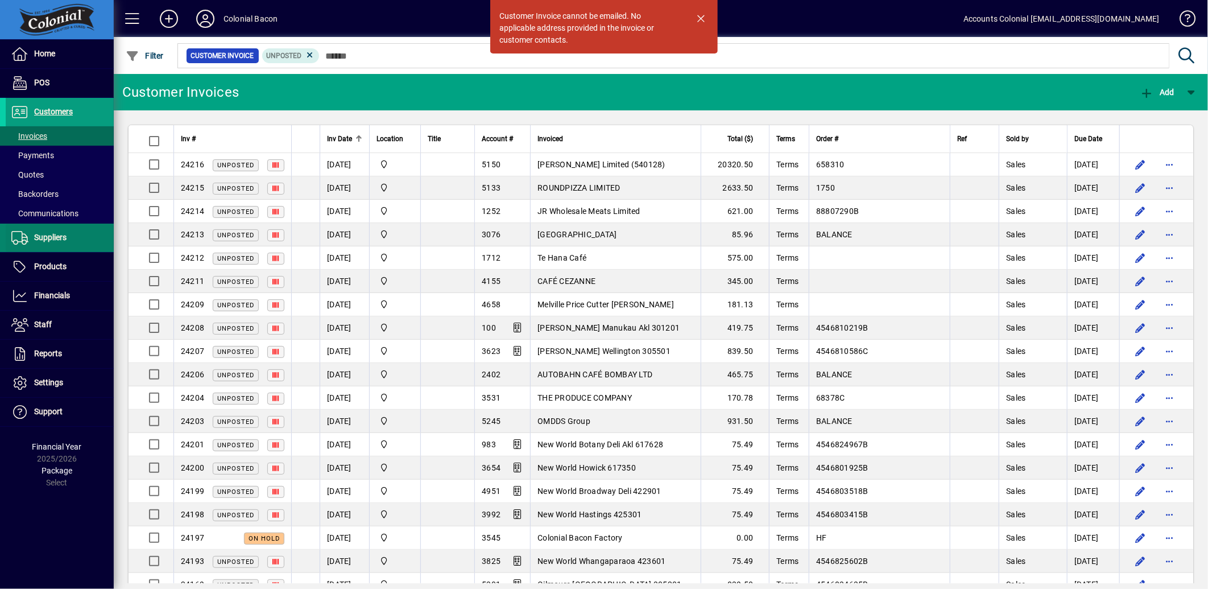
click at [69, 234] on span at bounding box center [60, 237] width 108 height 27
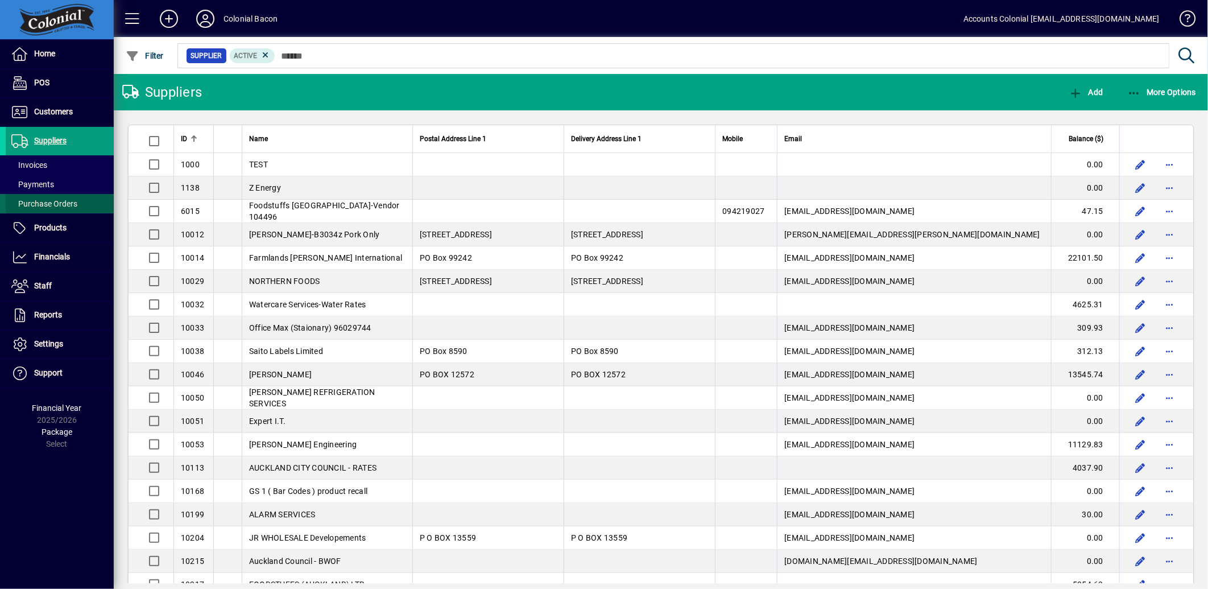
click at [81, 204] on span at bounding box center [60, 203] width 108 height 27
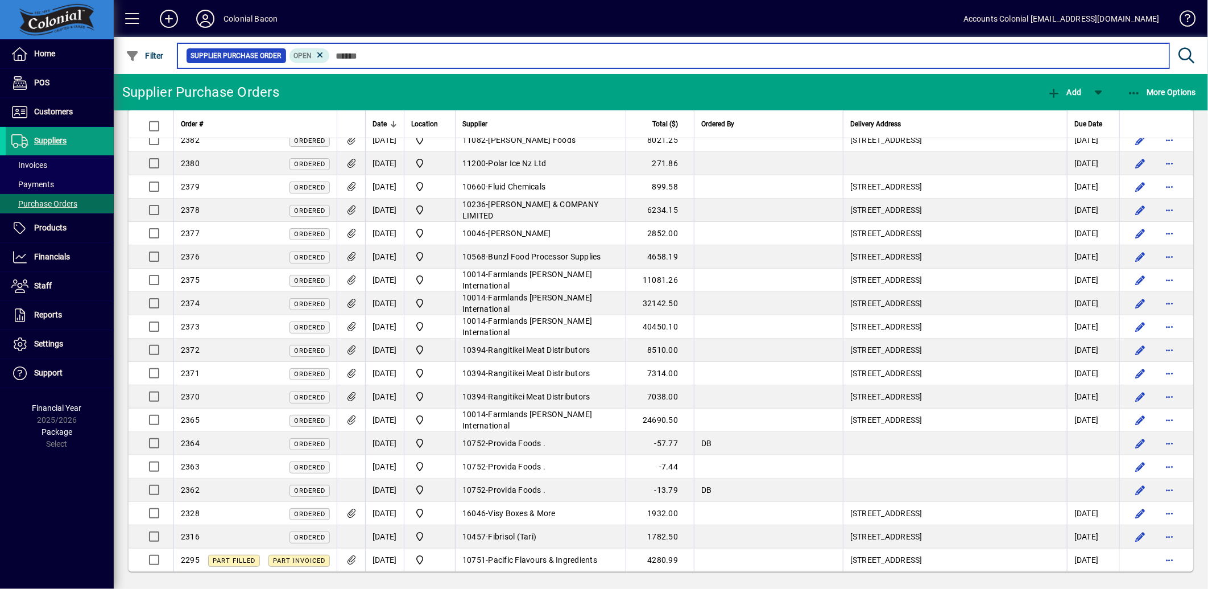
scroll to position [729, 0]
